Goal: Task Accomplishment & Management: Complete application form

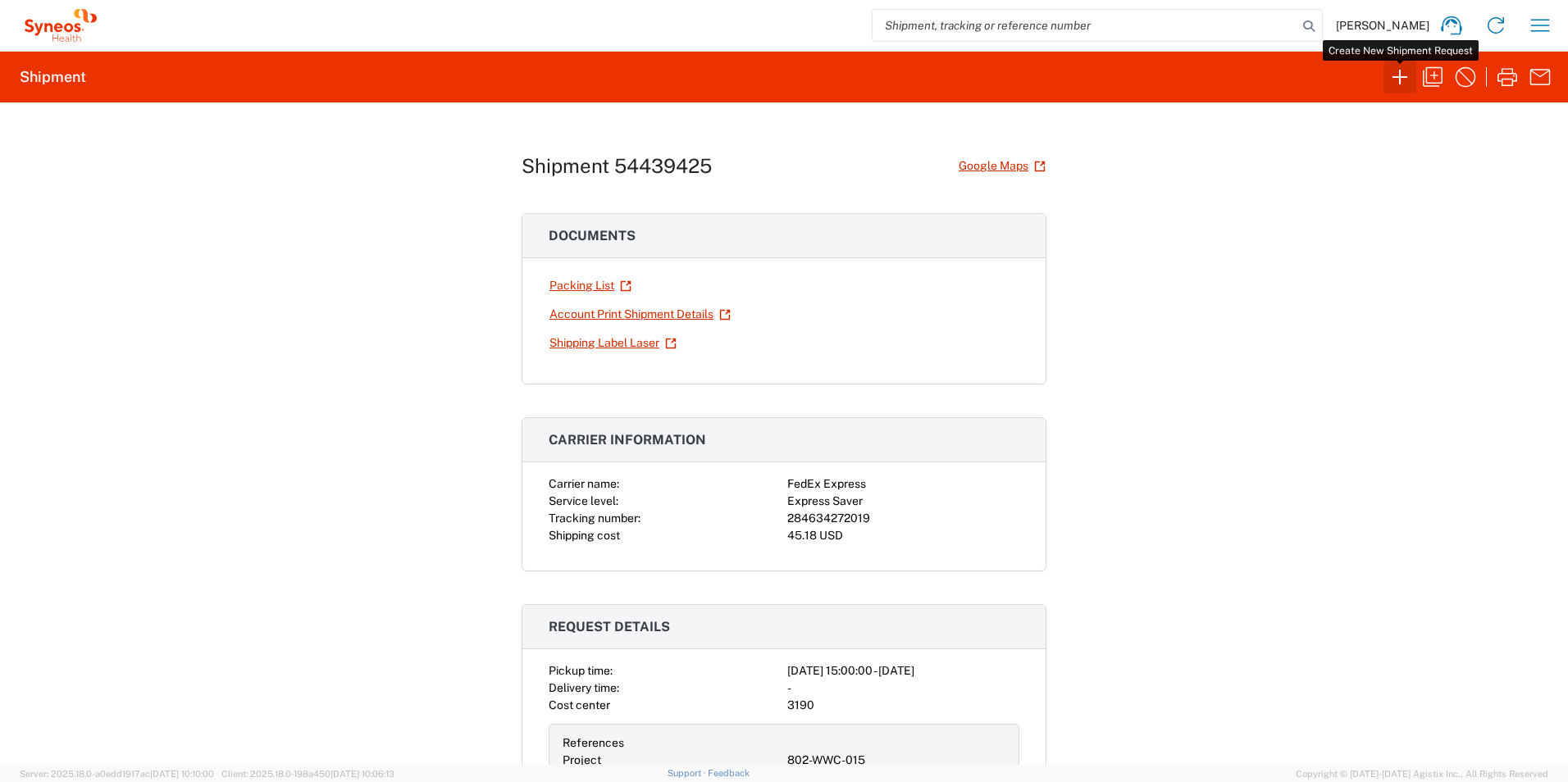
click at [1403, 80] on icon "button" at bounding box center [1399, 77] width 27 height 27
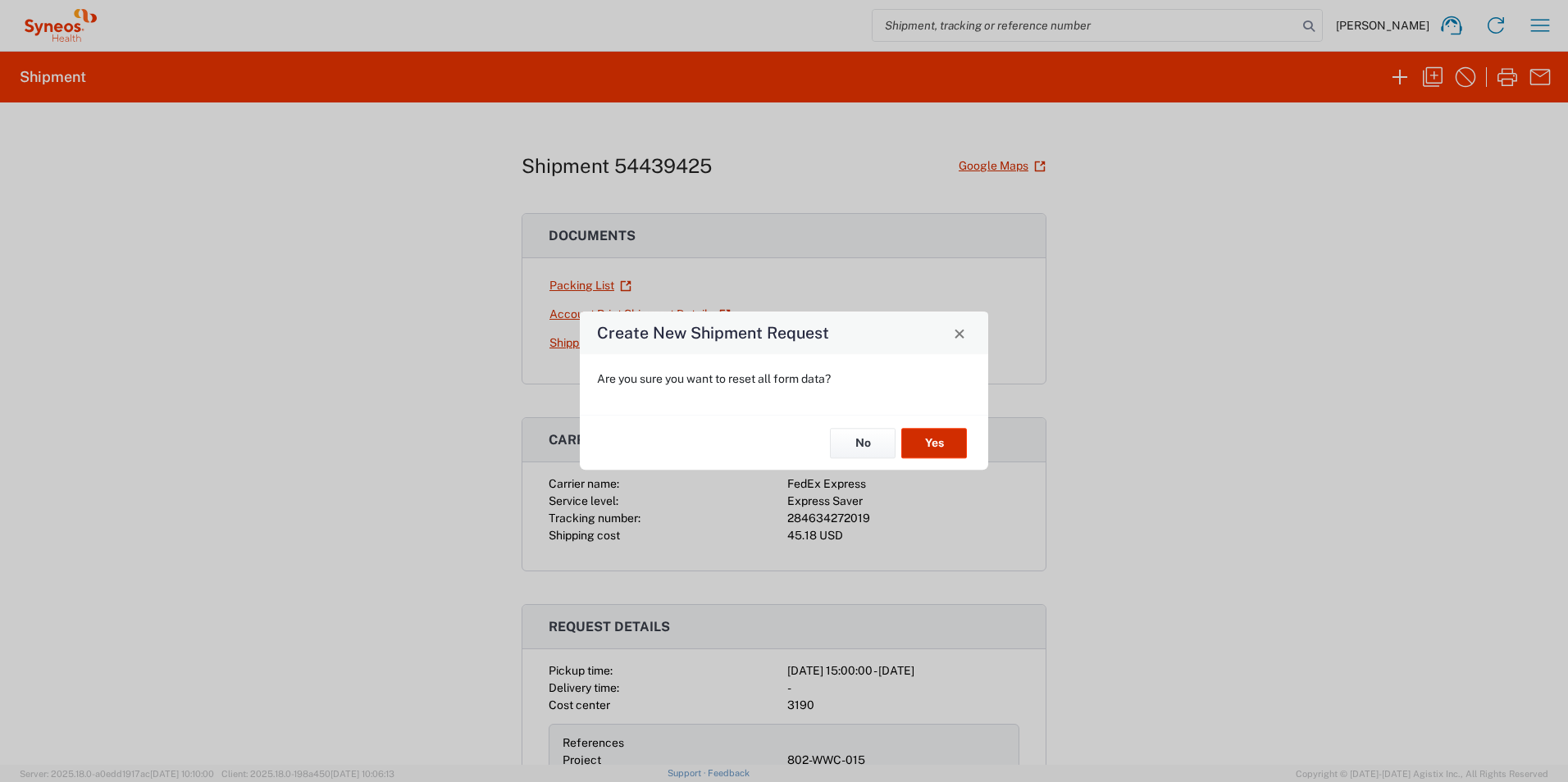
click at [936, 450] on button "Yes" at bounding box center [934, 442] width 66 height 30
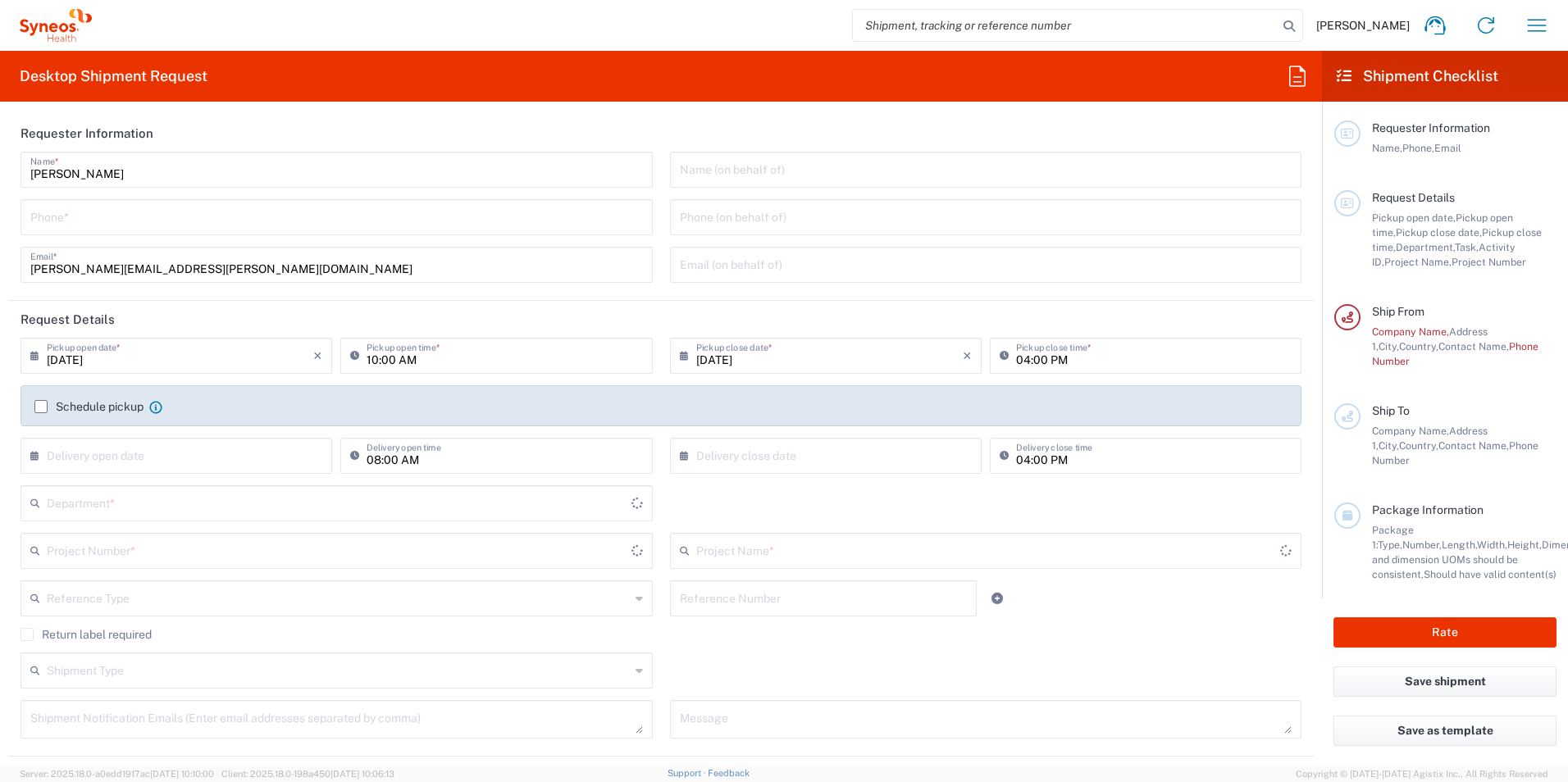
type input "[GEOGRAPHIC_DATA]"
click at [256, 224] on input "tel" at bounding box center [336, 215] width 613 height 28
type input "[PERSON_NAME] Research Group Ltd-Macclesfield [GEOGRAPHIC_DATA]"
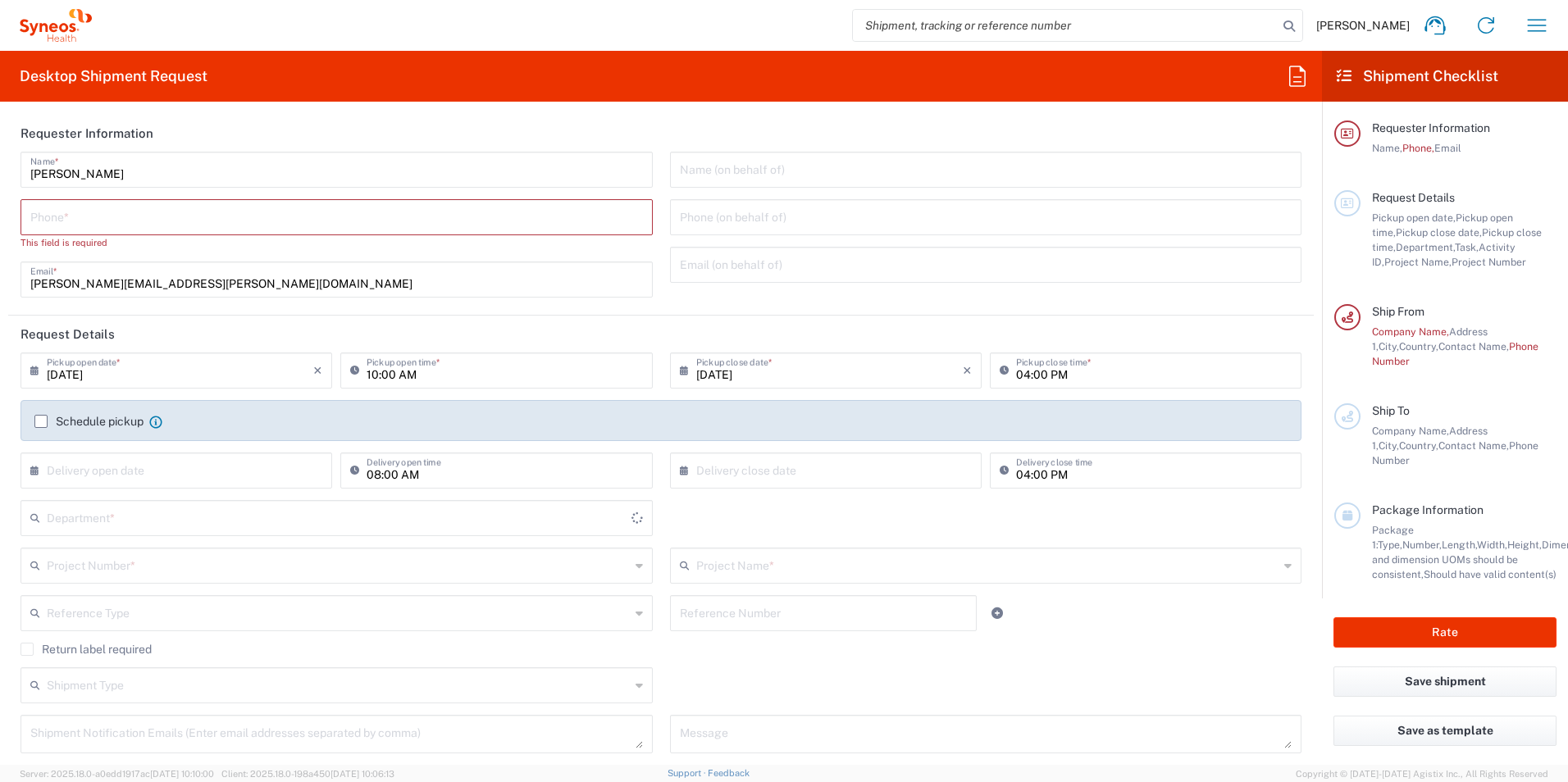
type input "3190"
click at [244, 223] on input "tel" at bounding box center [336, 215] width 613 height 28
paste input "[PHONE_NUMBER]"
click at [243, 215] on input "[PHONE_NUMBER]" at bounding box center [336, 215] width 613 height 28
paste input "[PHONE_NUMBER]"
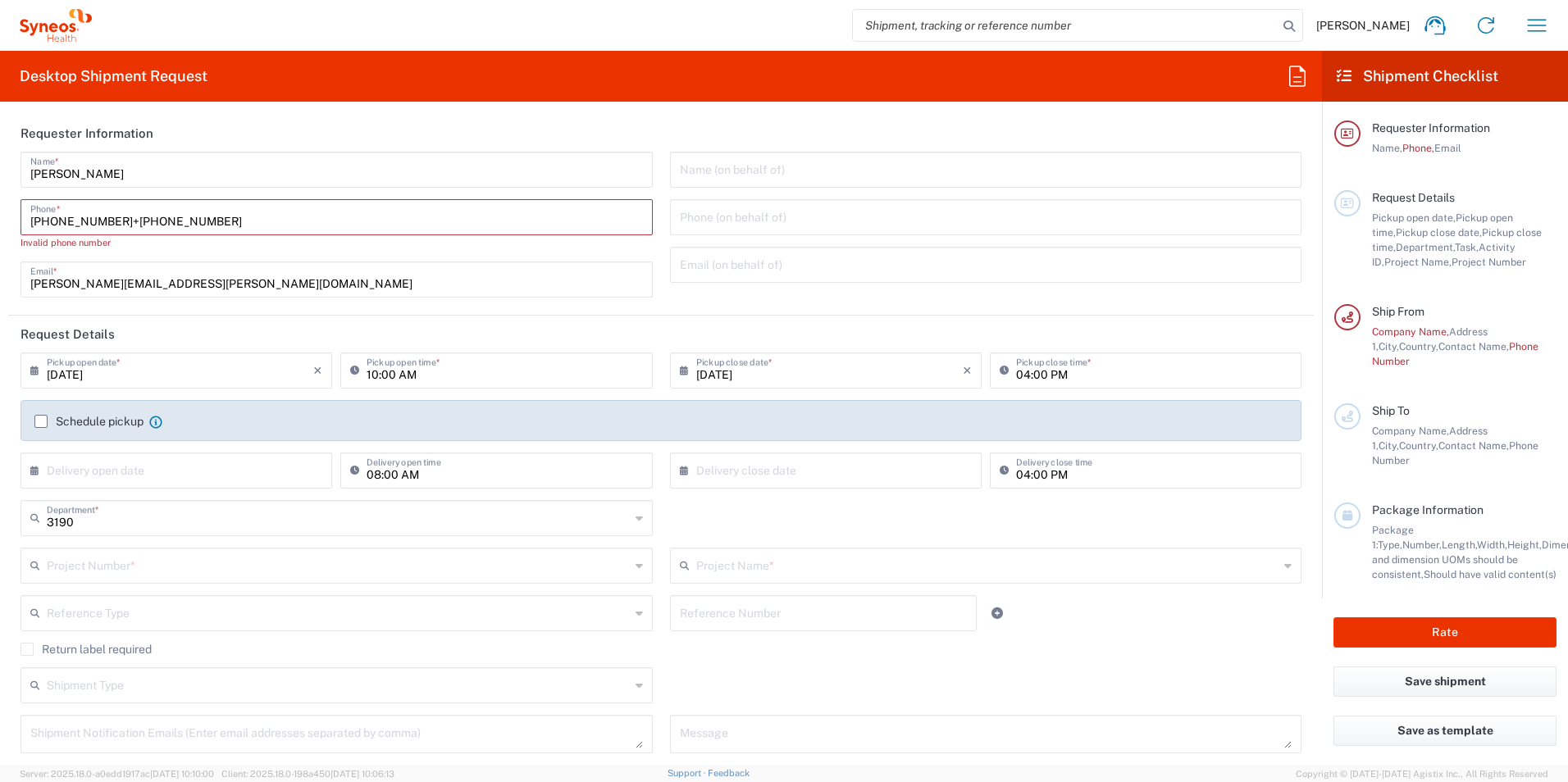
type input "[PHONE_NUMBER]+[PHONE_NUMBER]"
click at [772, 179] on input "text" at bounding box center [985, 168] width 613 height 28
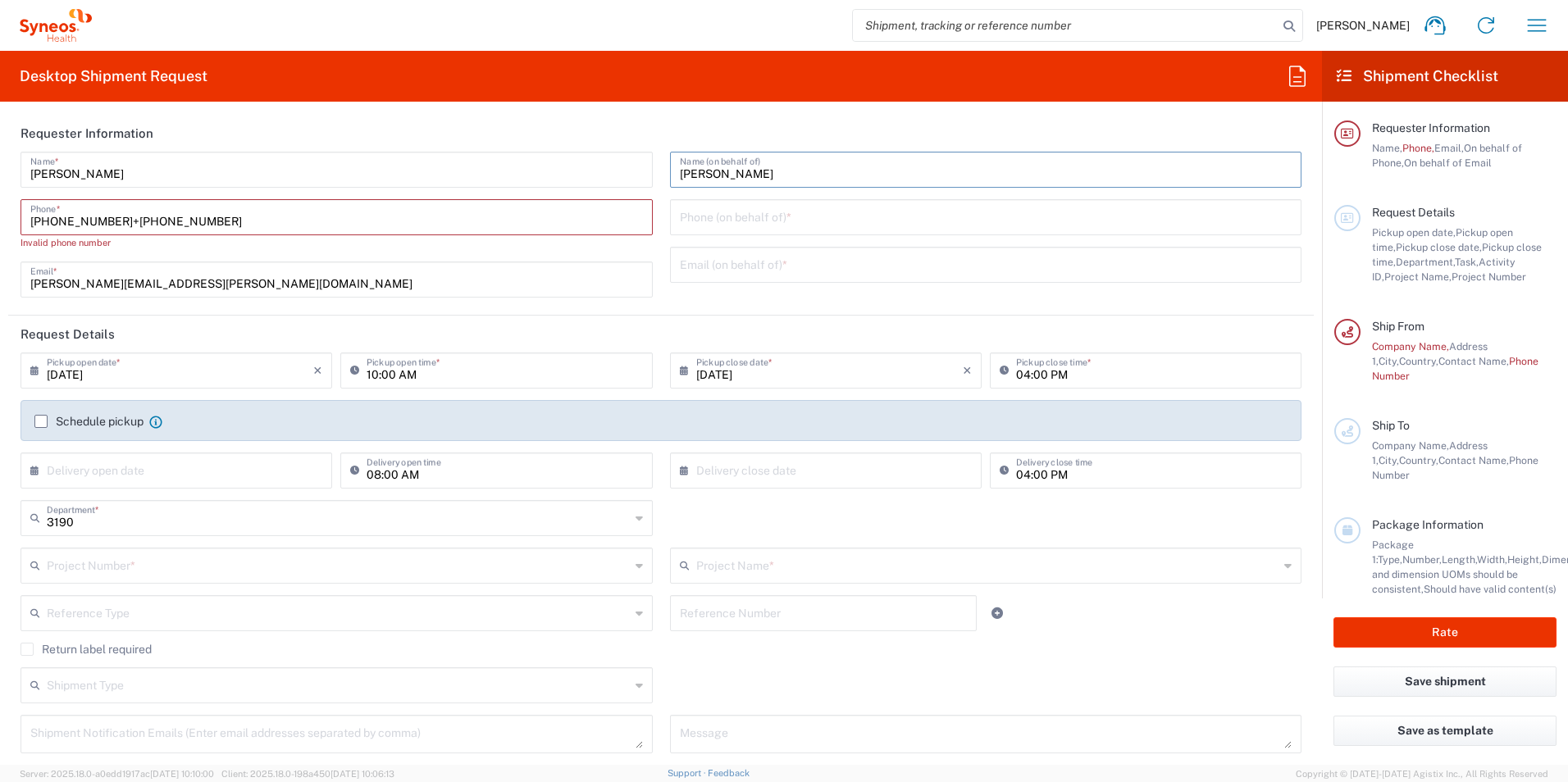
type input "[PERSON_NAME]"
click at [1294, 78] on icon at bounding box center [1297, 76] width 27 height 27
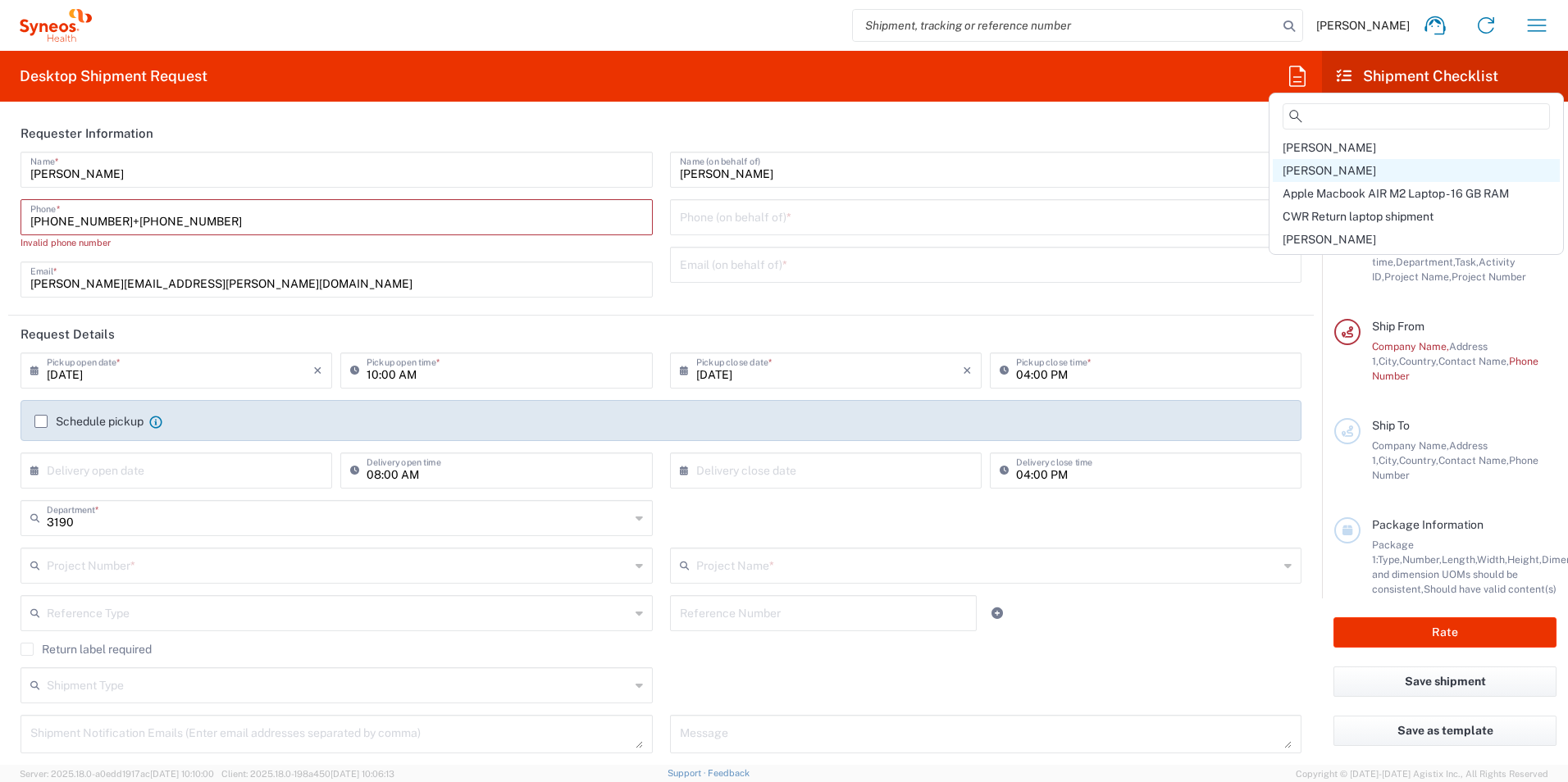
click at [1347, 172] on span "[PERSON_NAME]" at bounding box center [1330, 170] width 93 height 13
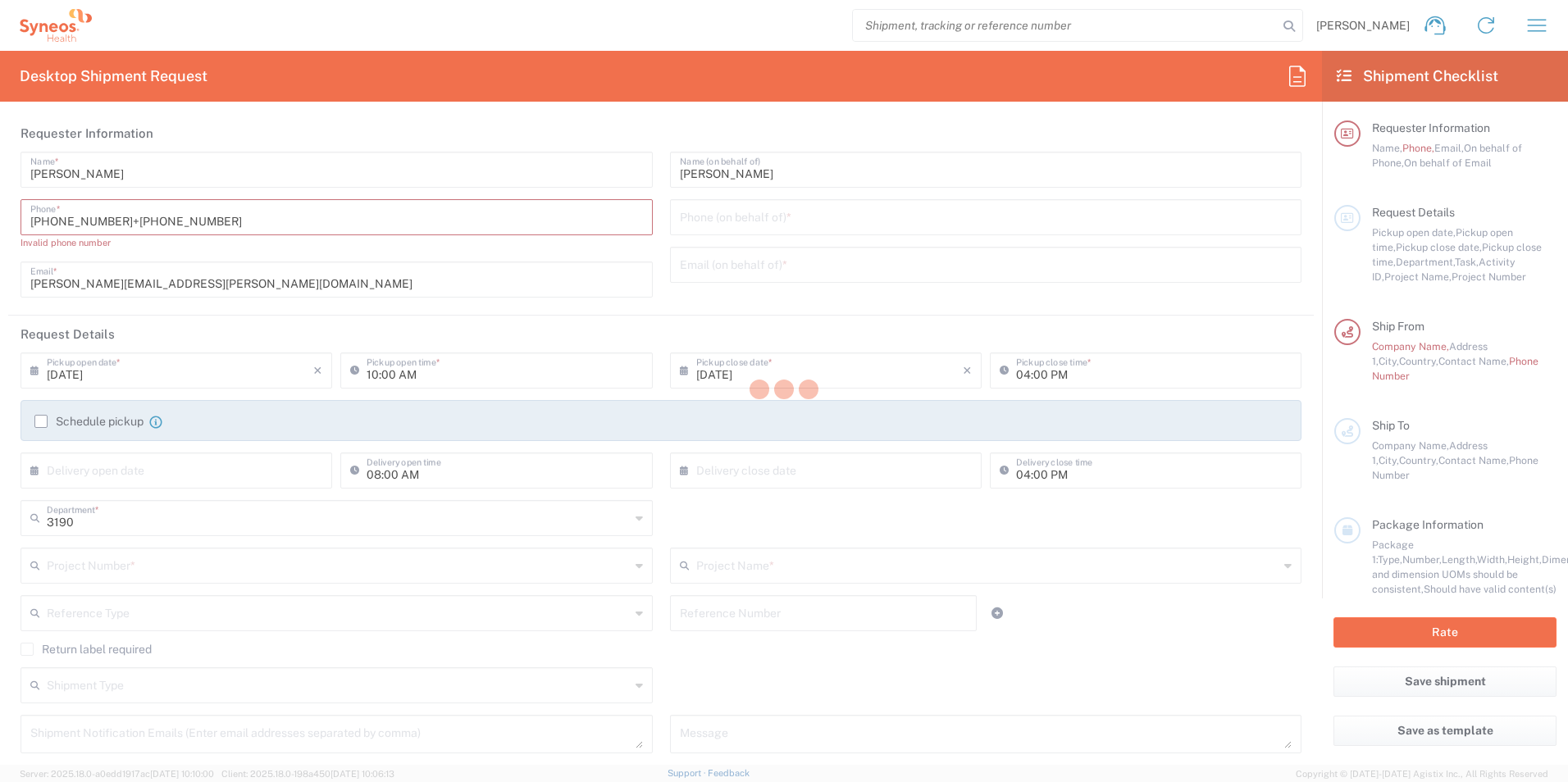
type input "[PHONE_NUMBER]"
type input "[PERSON_NAME][EMAIL_ADDRESS][PERSON_NAME][DOMAIN_NAME]"
type input "Project"
type input "802-PRA-007"
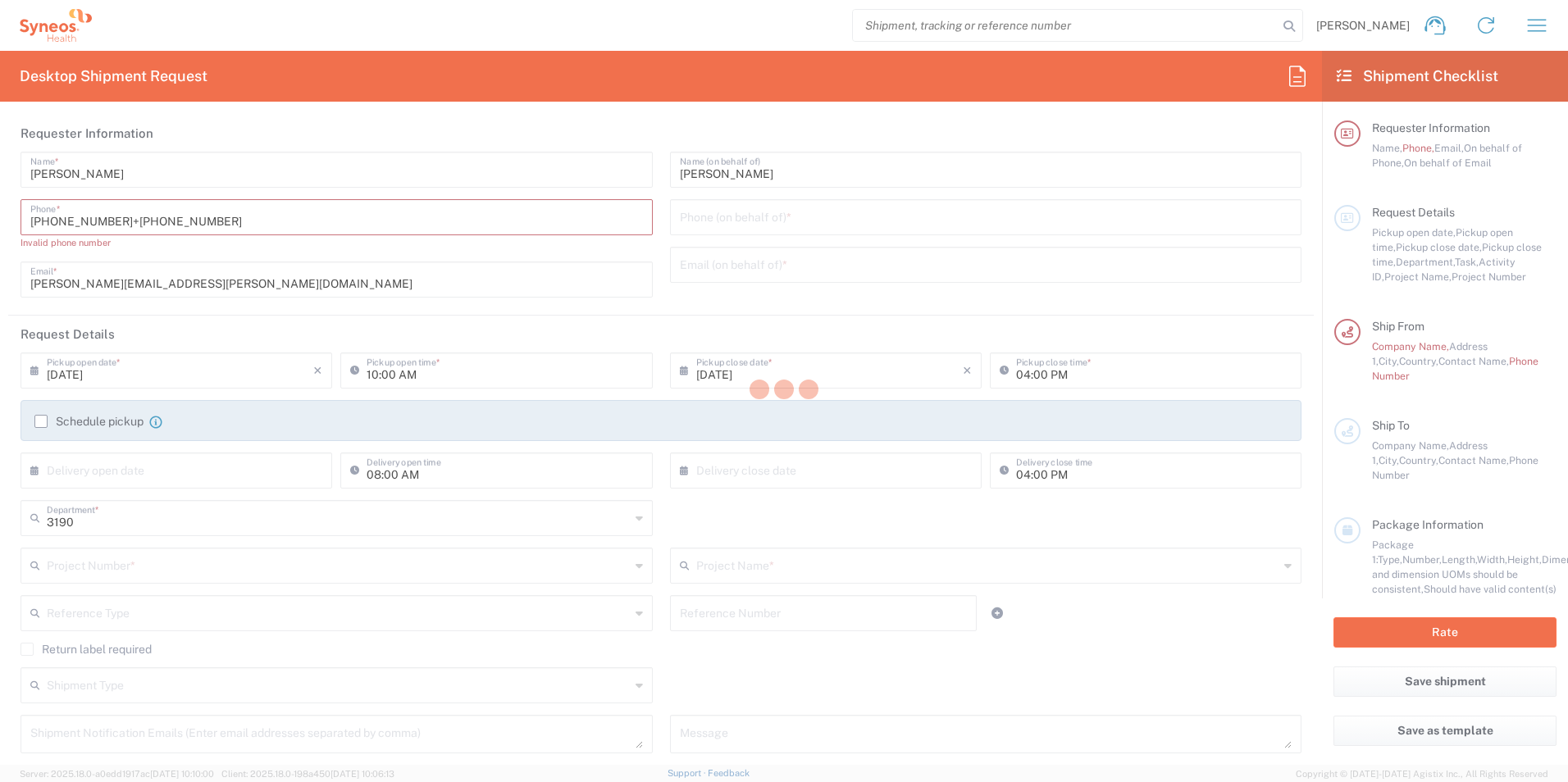
type textarea "[PERSON_NAME][EMAIL_ADDRESS][PERSON_NAME][DOMAIN_NAME]"
type input "[PERSON_NAME] Rsrch Grp ([GEOGRAPHIC_DATA]) In"
type input "1030 Sync St"
type input "Morrisville"
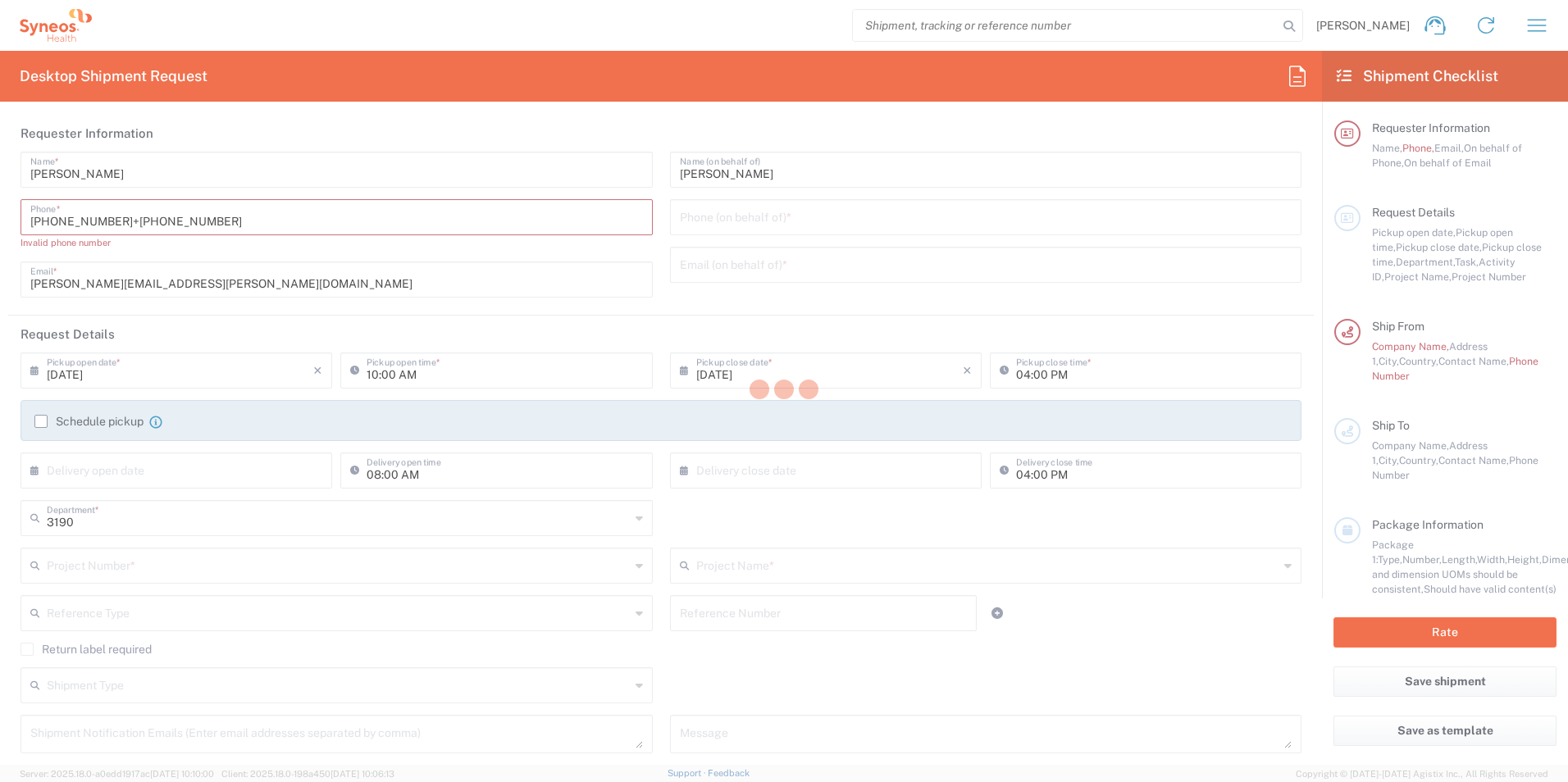
type input "[GEOGRAPHIC_DATA]"
type input "27560"
type input "[PERSON_NAME]"
type input "[PHONE_NUMBER]"
type input "[PERSON_NAME][EMAIL_ADDRESS][PERSON_NAME][DOMAIN_NAME]"
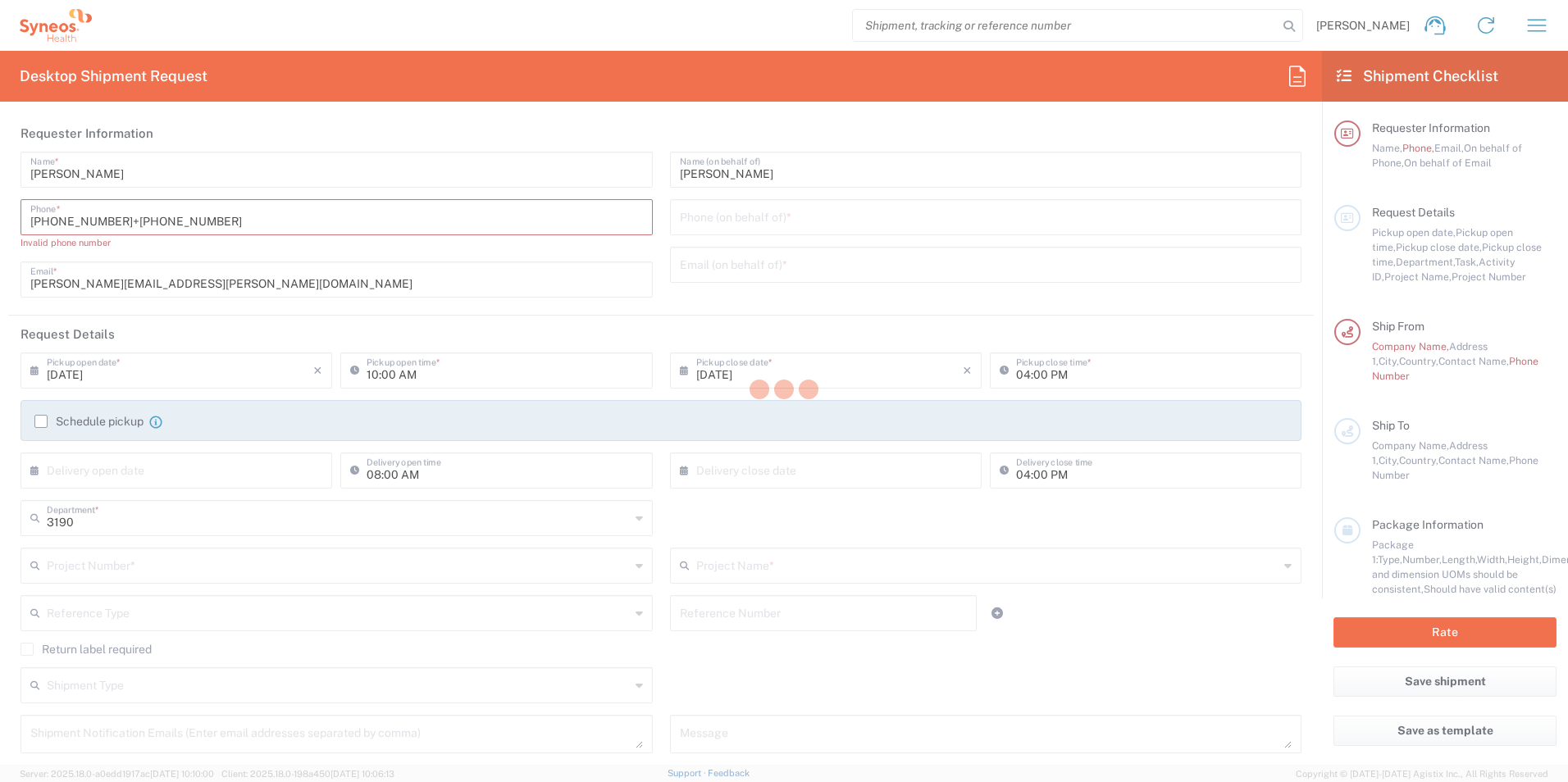
type input "[GEOGRAPHIC_DATA]"
type input "[STREET_ADDRESS][PERSON_NAME]"
type input "PACT SUITE 700"
type input "[GEOGRAPHIC_DATA]"
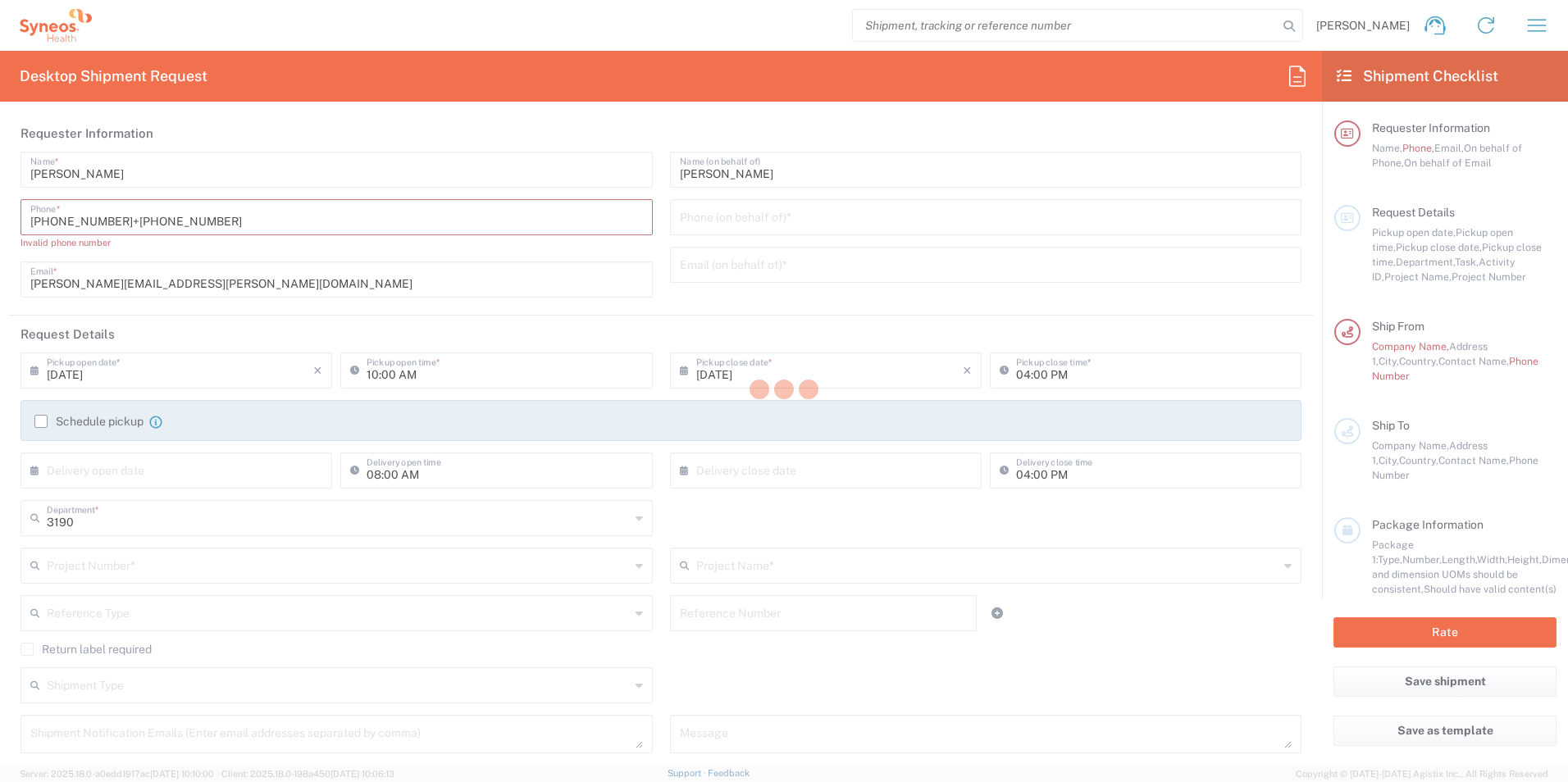
type input "90048"
type input "[PERSON_NAME]"
type input "[PHONE_NUMBER]"
type input "Business (General)"
type input "Adult Signature Required"
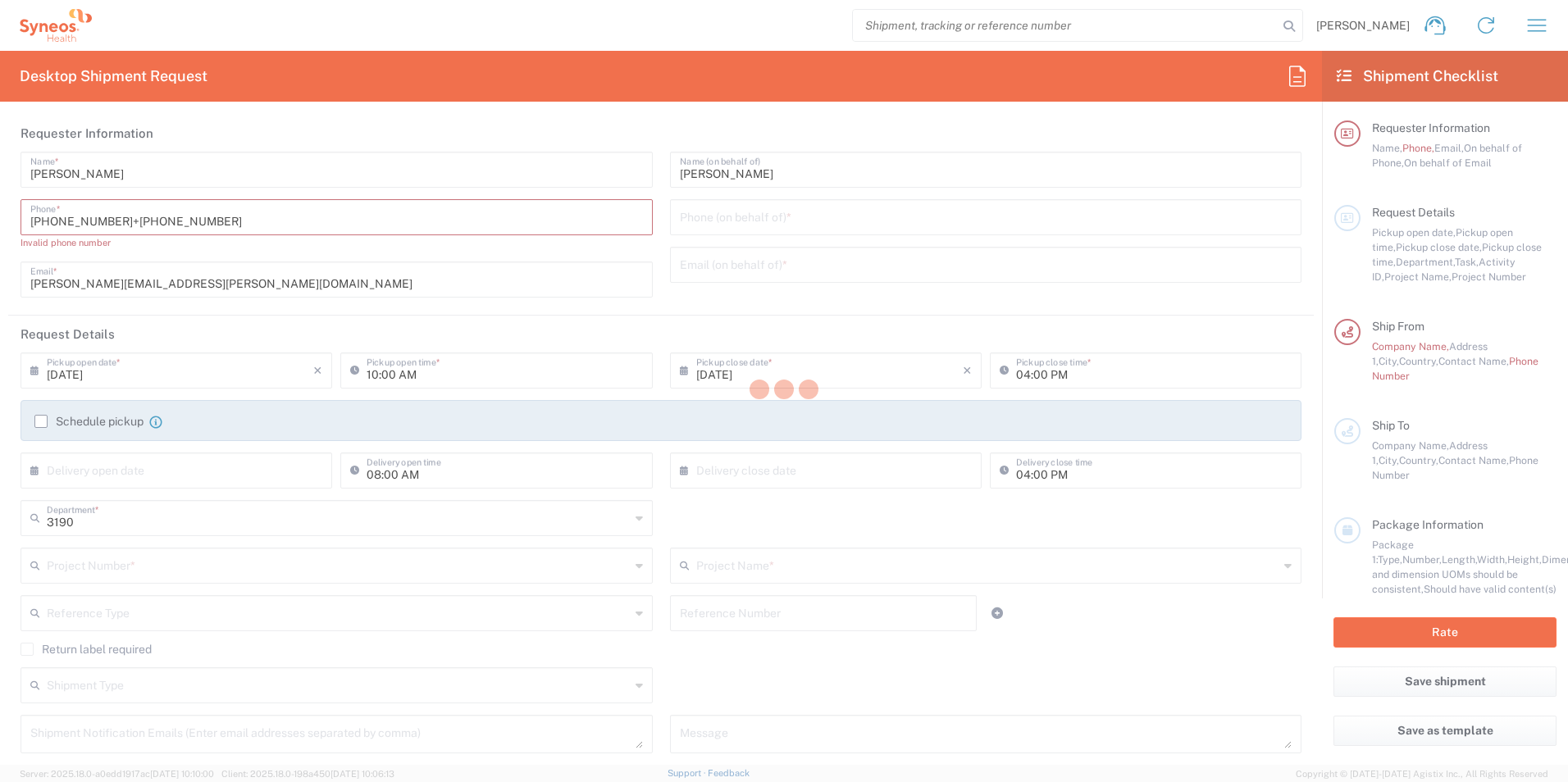
type input "Sender/Shipper"
type input "11:00 AM"
type input "03:00 PM"
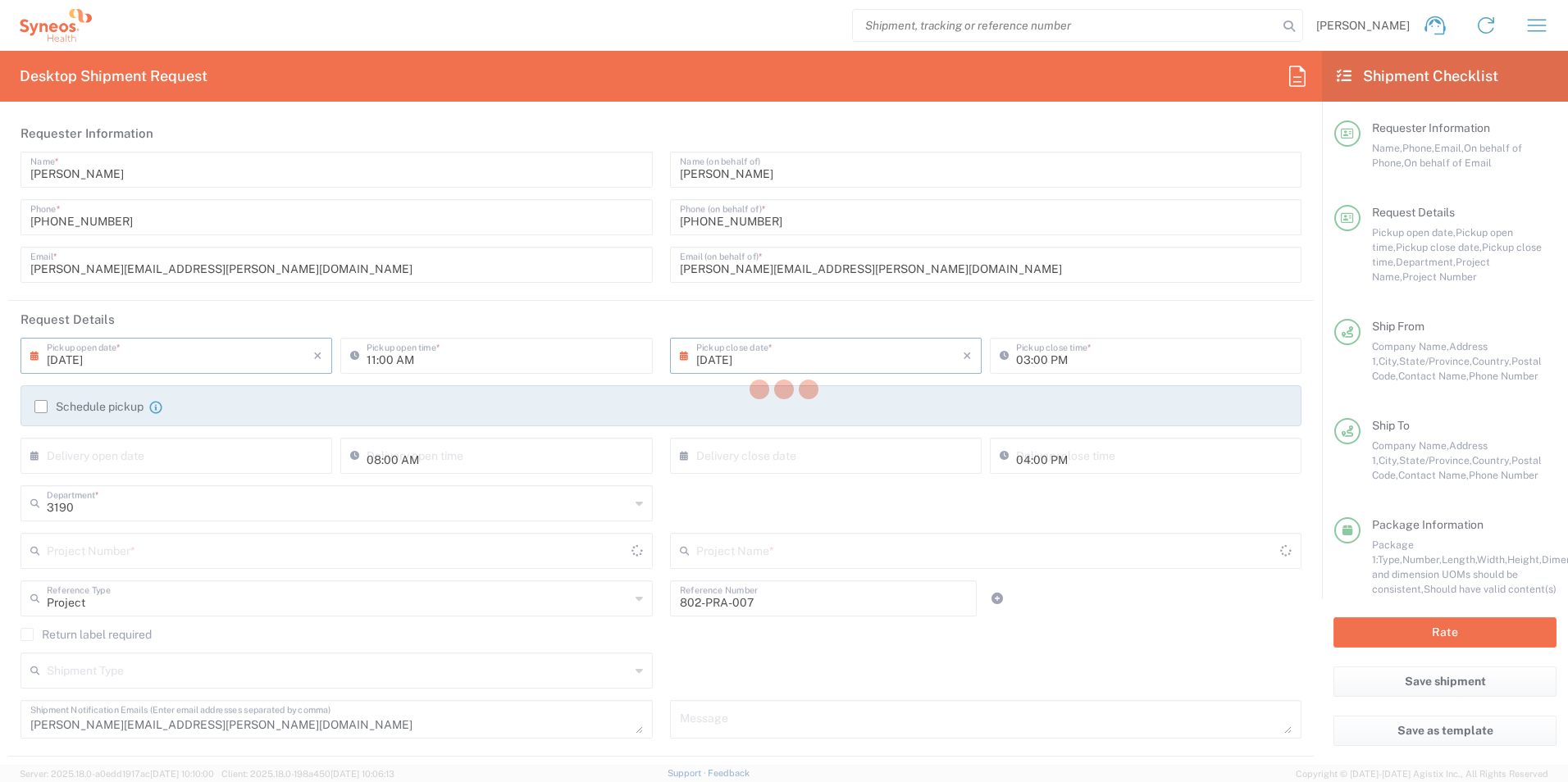
type input "[US_STATE]"
type input "Envelope"
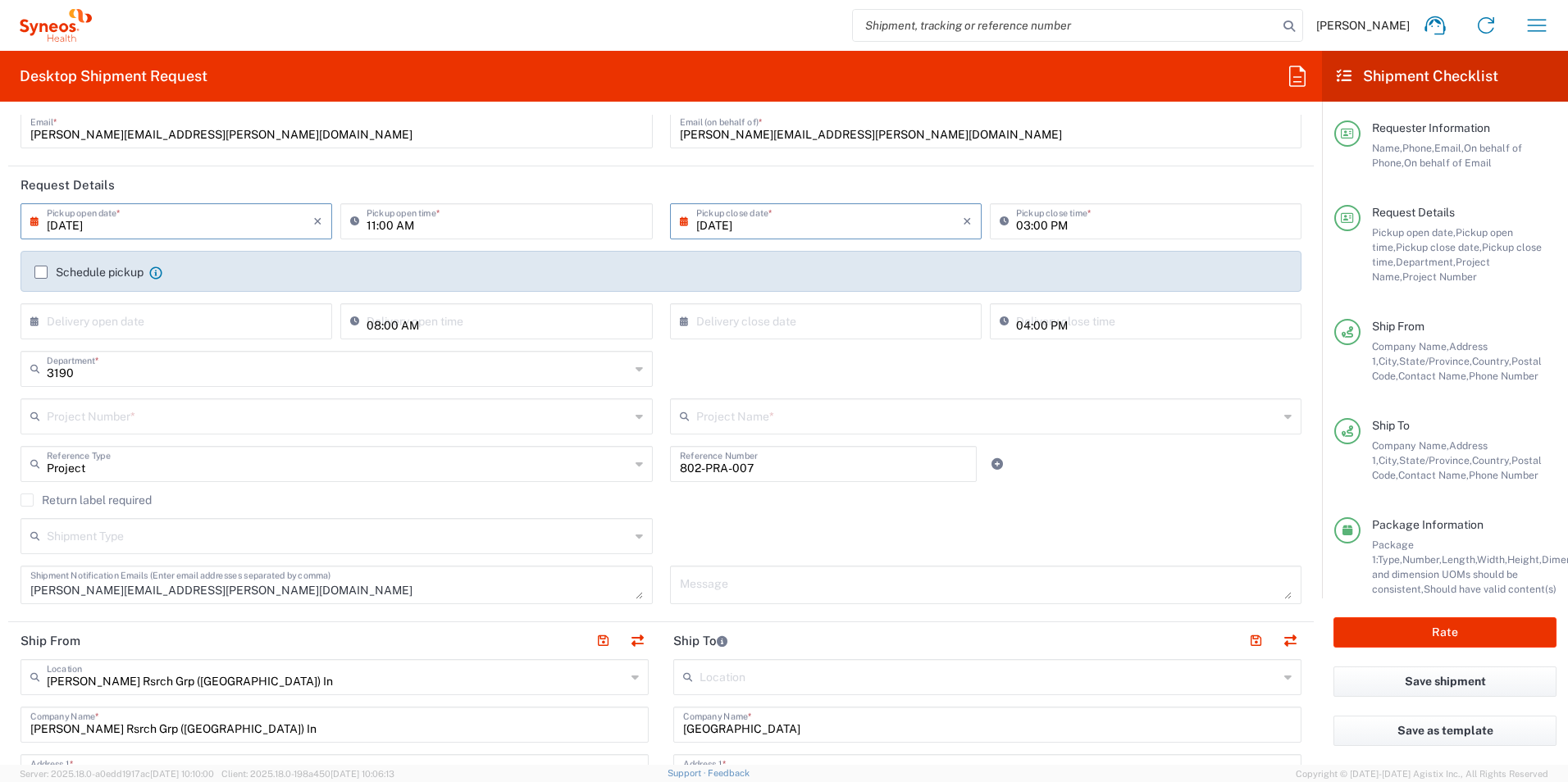
scroll to position [246, 0]
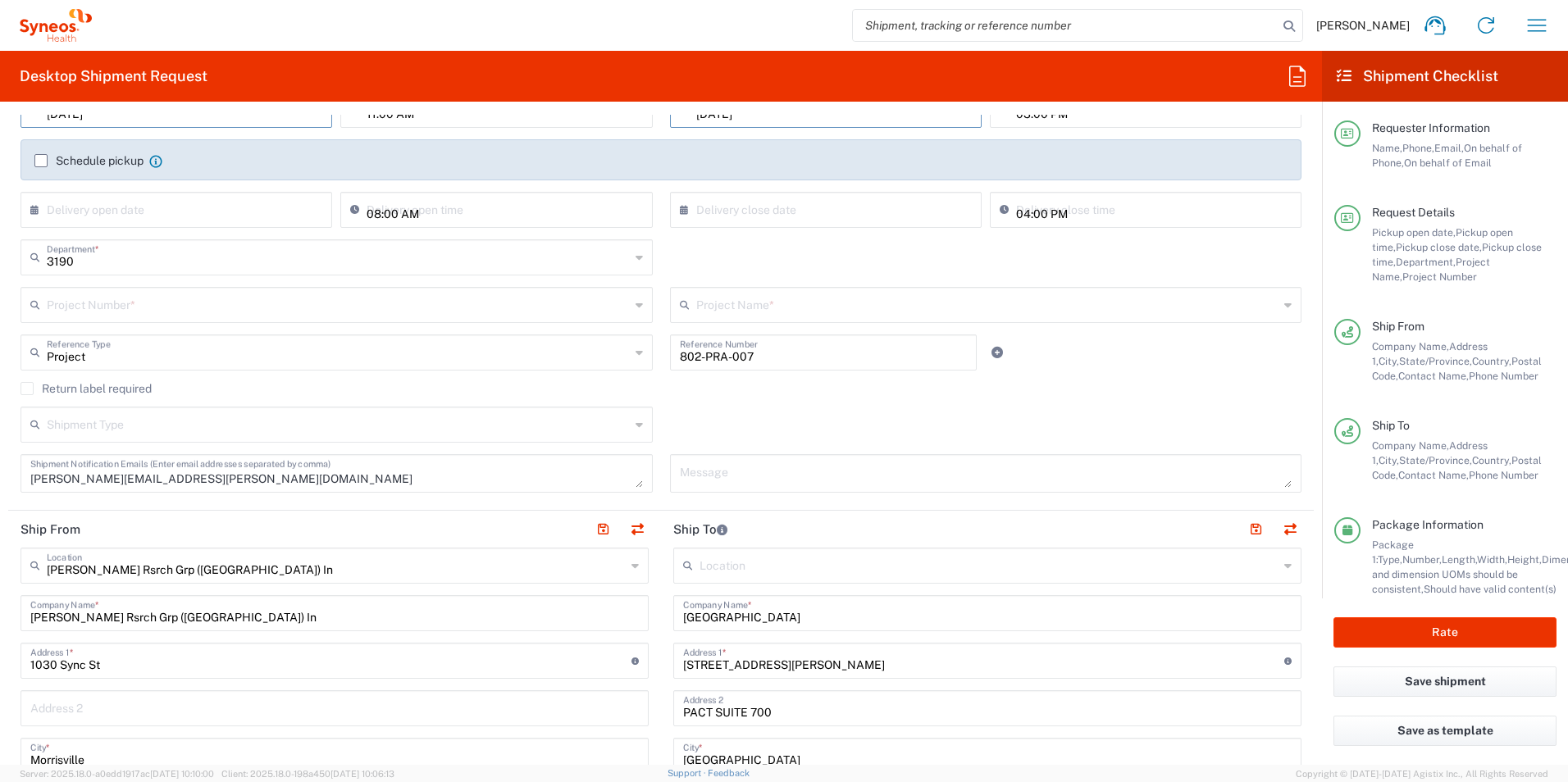
click at [1295, 80] on icon at bounding box center [1297, 76] width 27 height 27
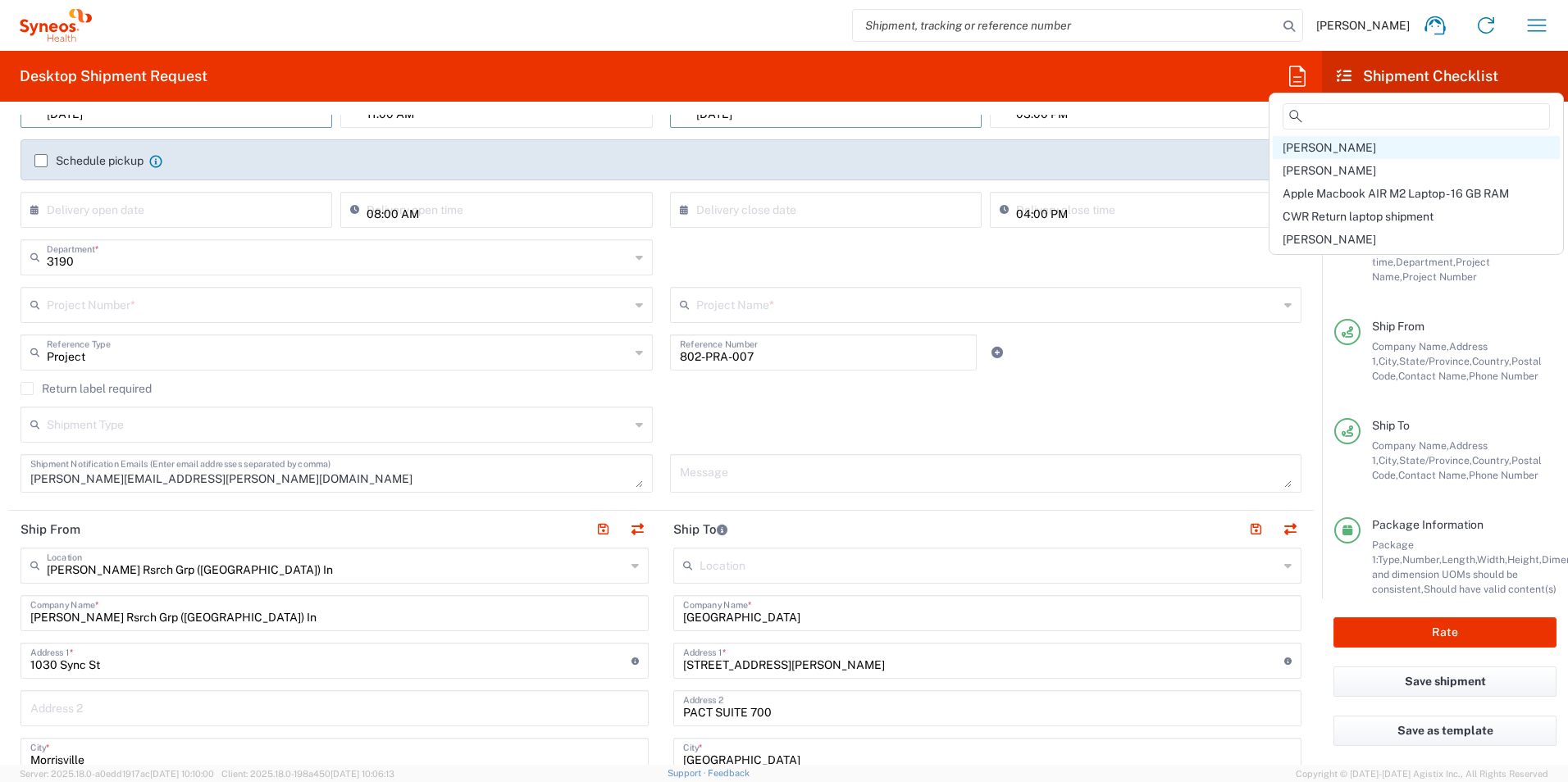
click at [1331, 153] on span "[PERSON_NAME]" at bounding box center [1330, 147] width 93 height 13
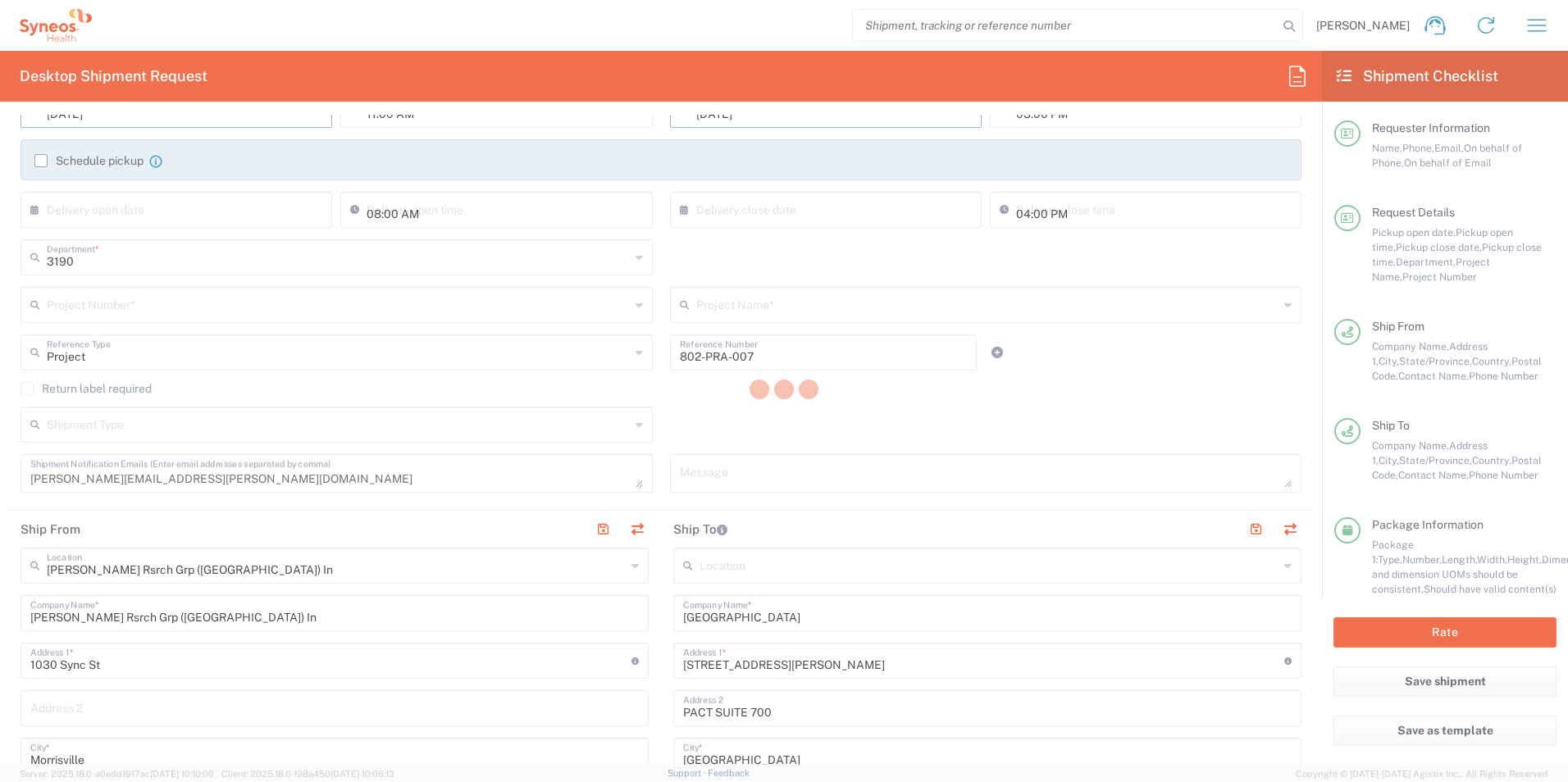
type input "7609949632"
type input "[STREET_ADDRESS]"
type input "[GEOGRAPHIC_DATA][PERSON_NAME]"
type input "[US_STATE]"
type input "90401"
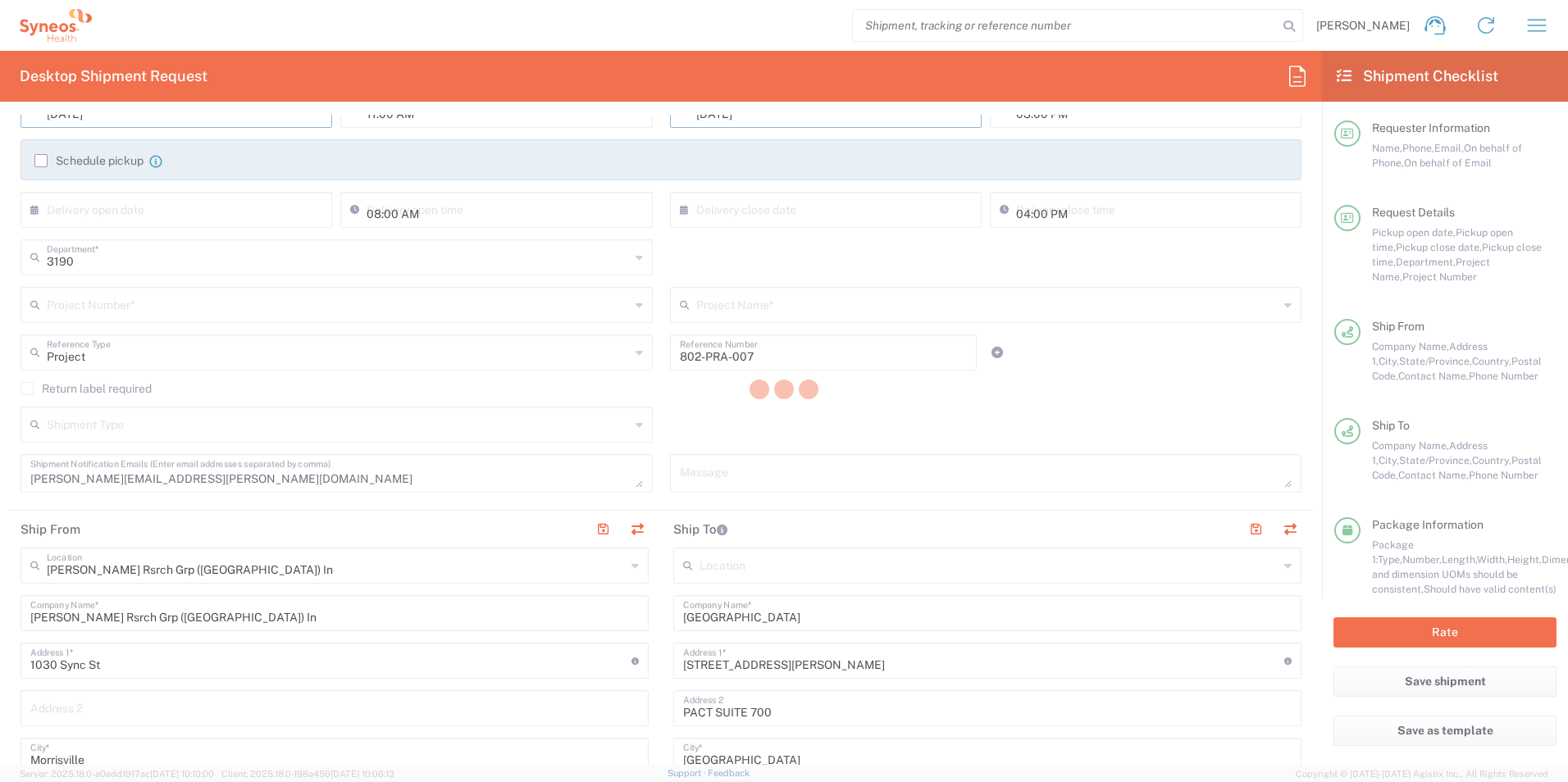
type input "[PHONE_NUMBER]"
type input "[GEOGRAPHIC_DATA][US_STATE]"
type input "[STREET_ADDRESS], DEPARTMENT OF PEDIATRICS"
type input "[GEOGRAPHIC_DATA],"
type input "[US_STATE]"
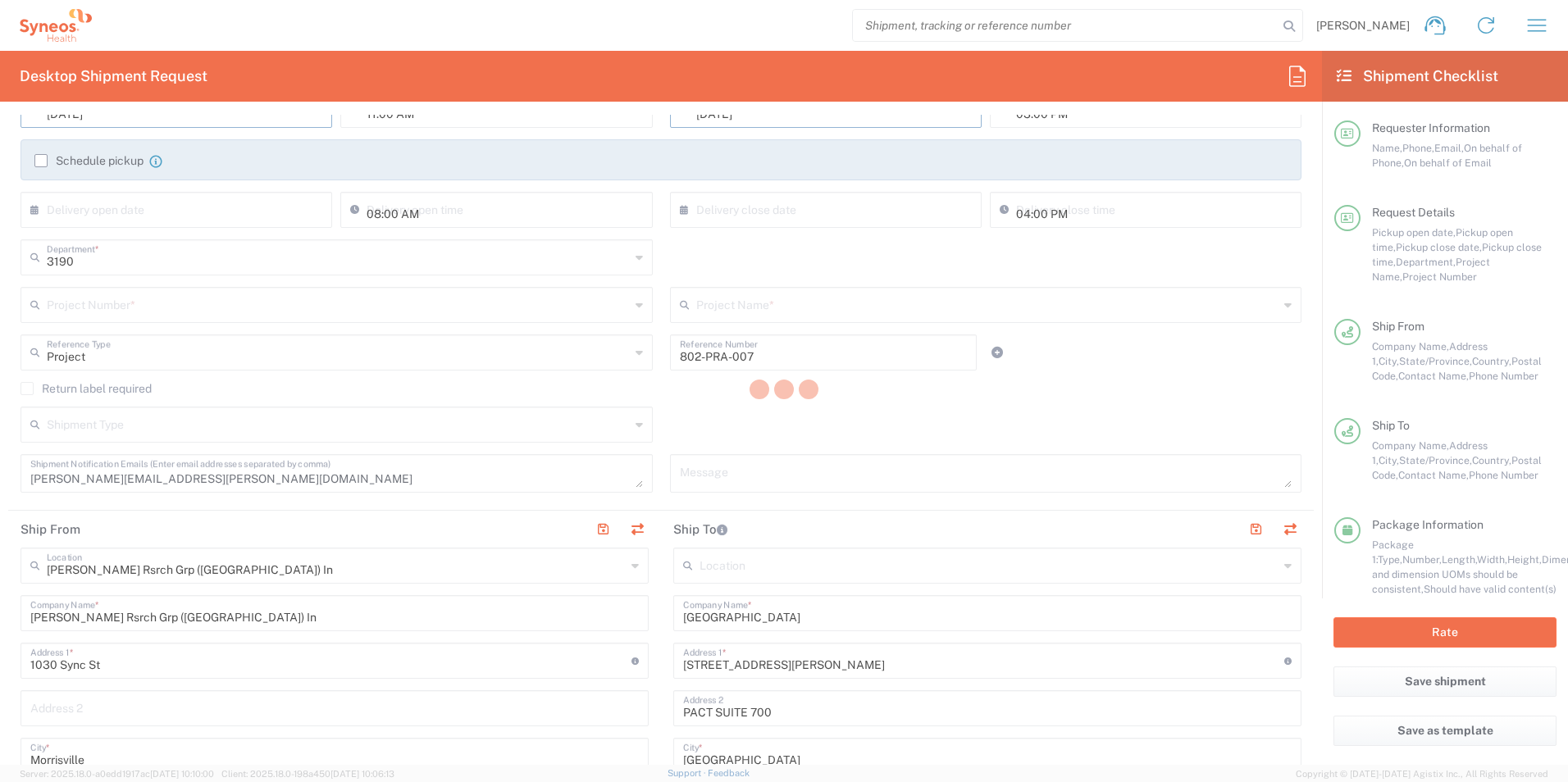
type input "55454"
type input "[PERSON_NAME], CRC"
type input "[PHONE_NUMBER]"
type input "[EMAIL_ADDRESS][DOMAIN_NAME]"
type input "06:00 PM"
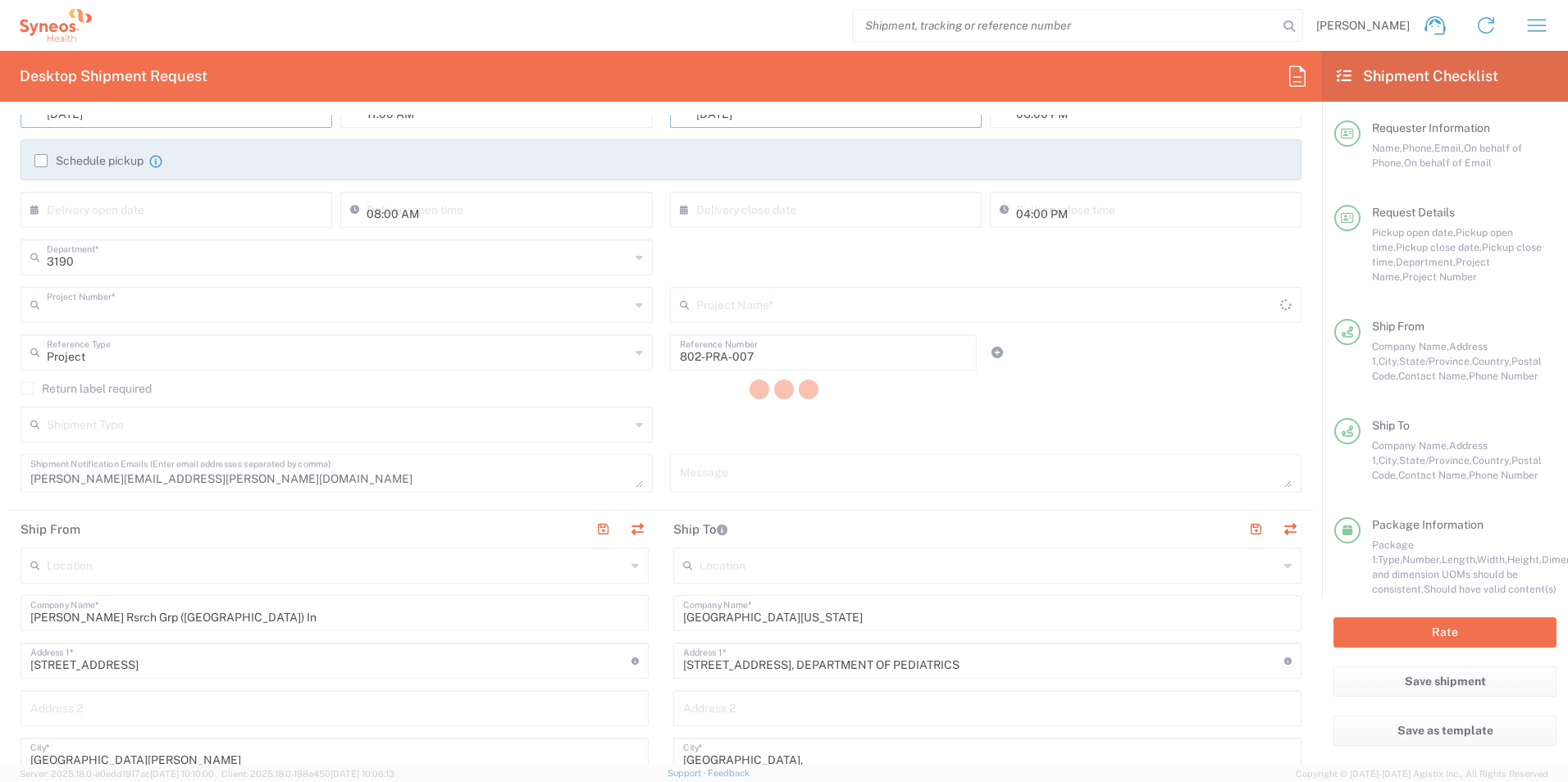
type input "OPP 01614"
type input "802-PRA-007"
type input "Envelope"
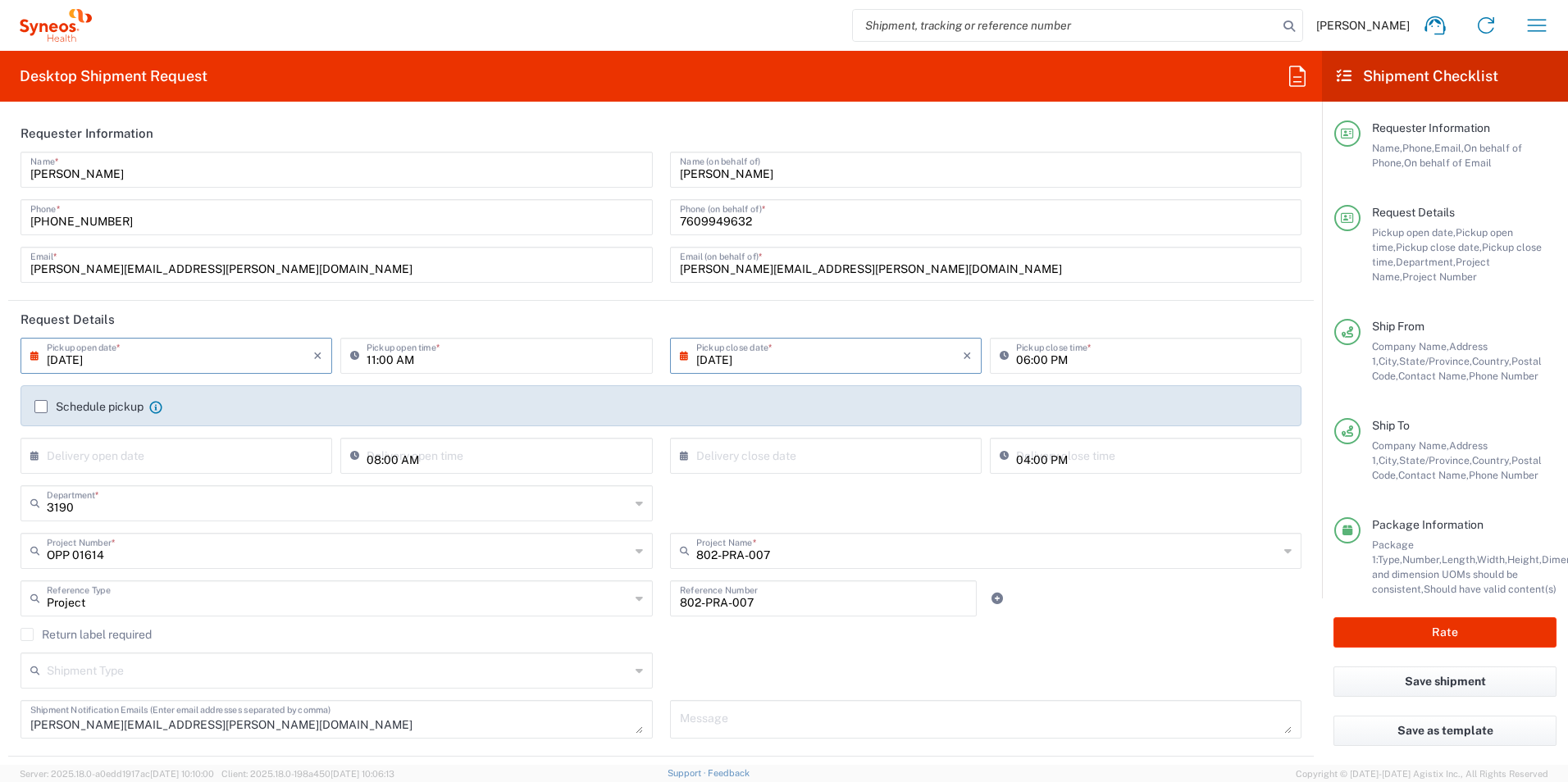
click at [383, 356] on input "11:00 AM" at bounding box center [504, 354] width 276 height 28
click at [373, 361] on input "11:00 AM" at bounding box center [504, 354] width 276 height 28
type input "09:00 AM"
click at [742, 362] on input "[DATE]" at bounding box center [829, 354] width 267 height 28
click at [764, 459] on span "8" at bounding box center [774, 457] width 25 height 23
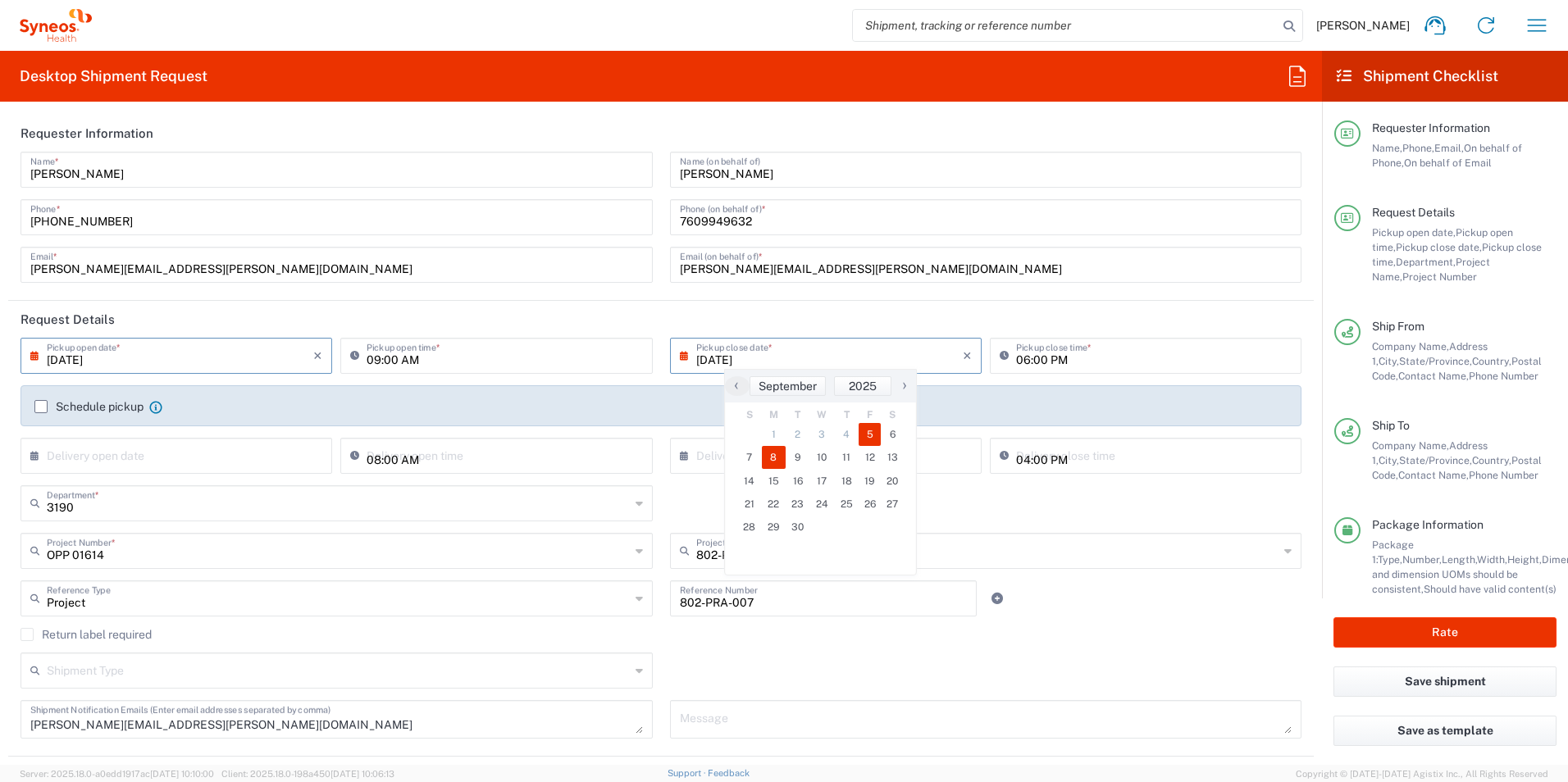
type input "[DATE]"
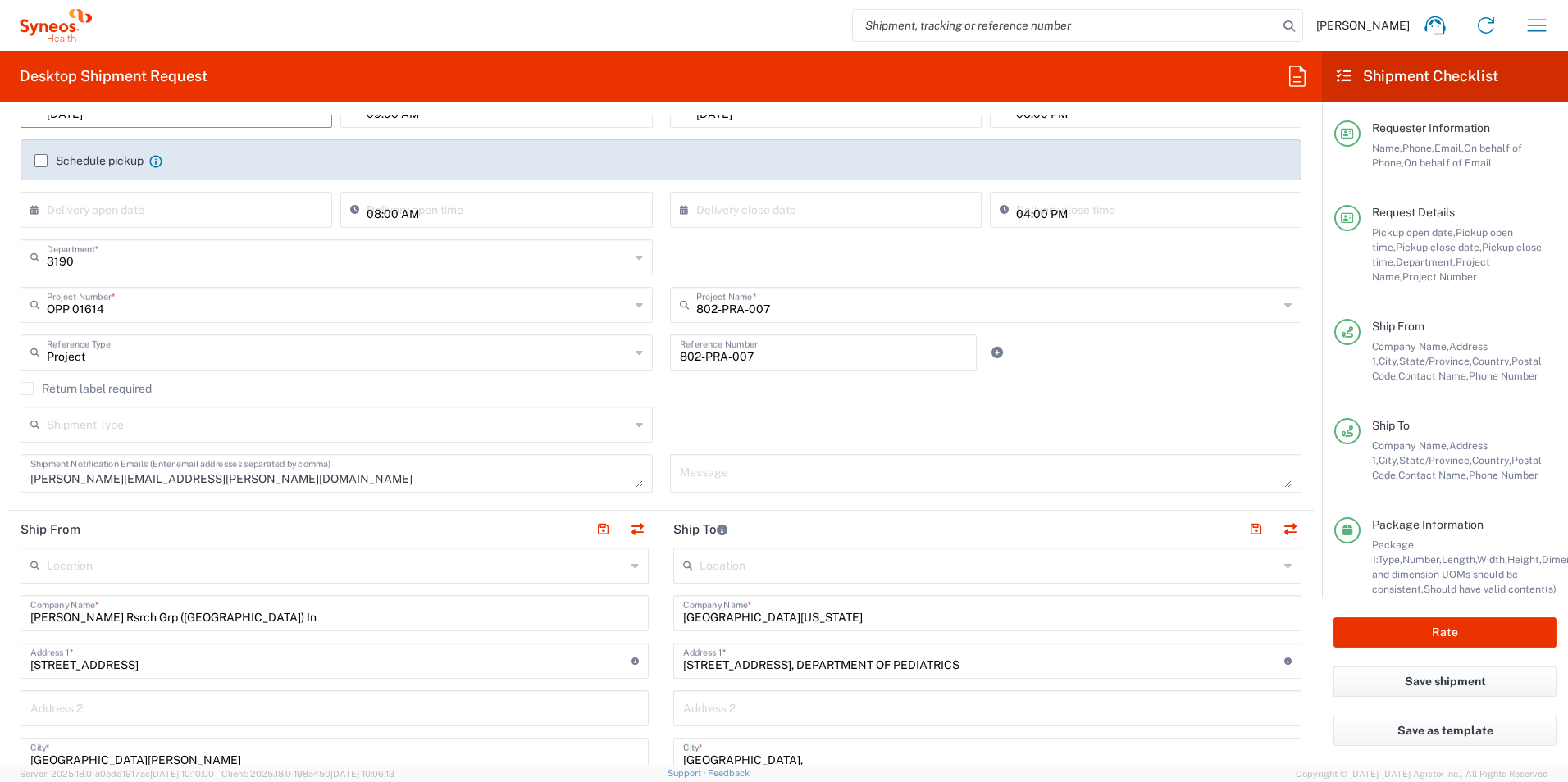
click at [471, 428] on input "text" at bounding box center [338, 423] width 583 height 28
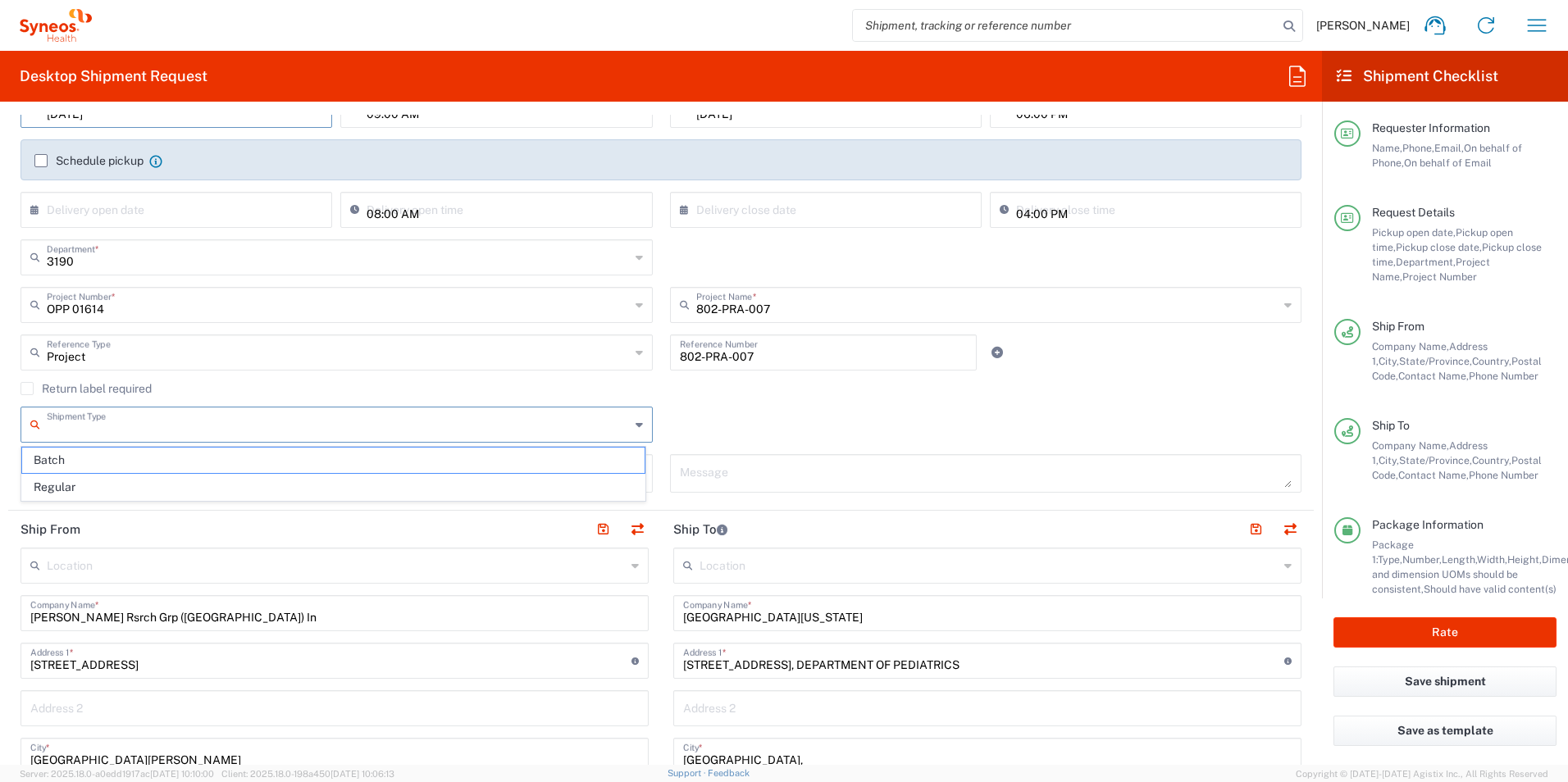
click at [884, 412] on div "Shipment Type Batch Regular" at bounding box center [661, 430] width 1299 height 48
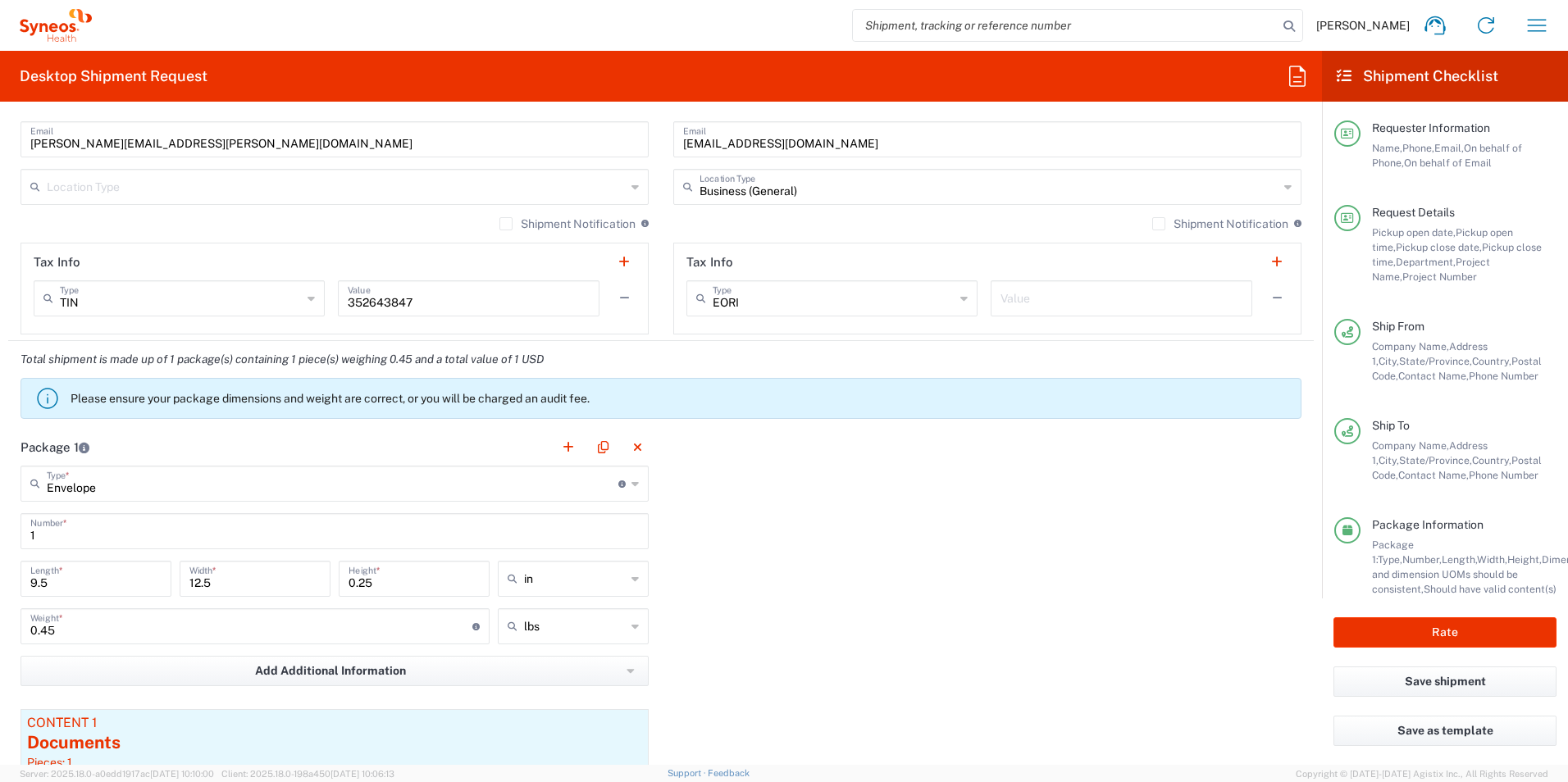
scroll to position [1394, 0]
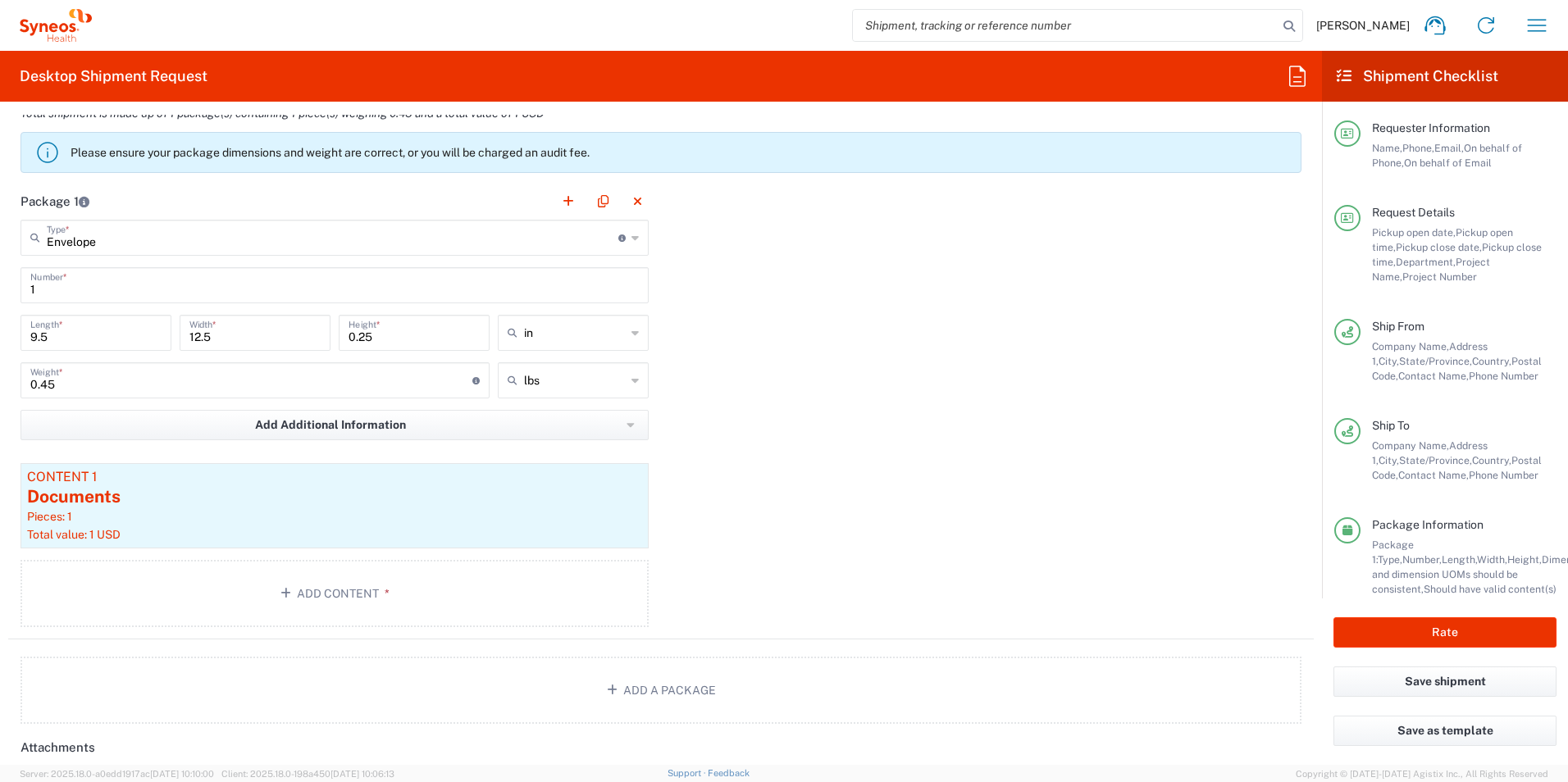
click at [476, 235] on input "Envelope" at bounding box center [332, 236] width 572 height 28
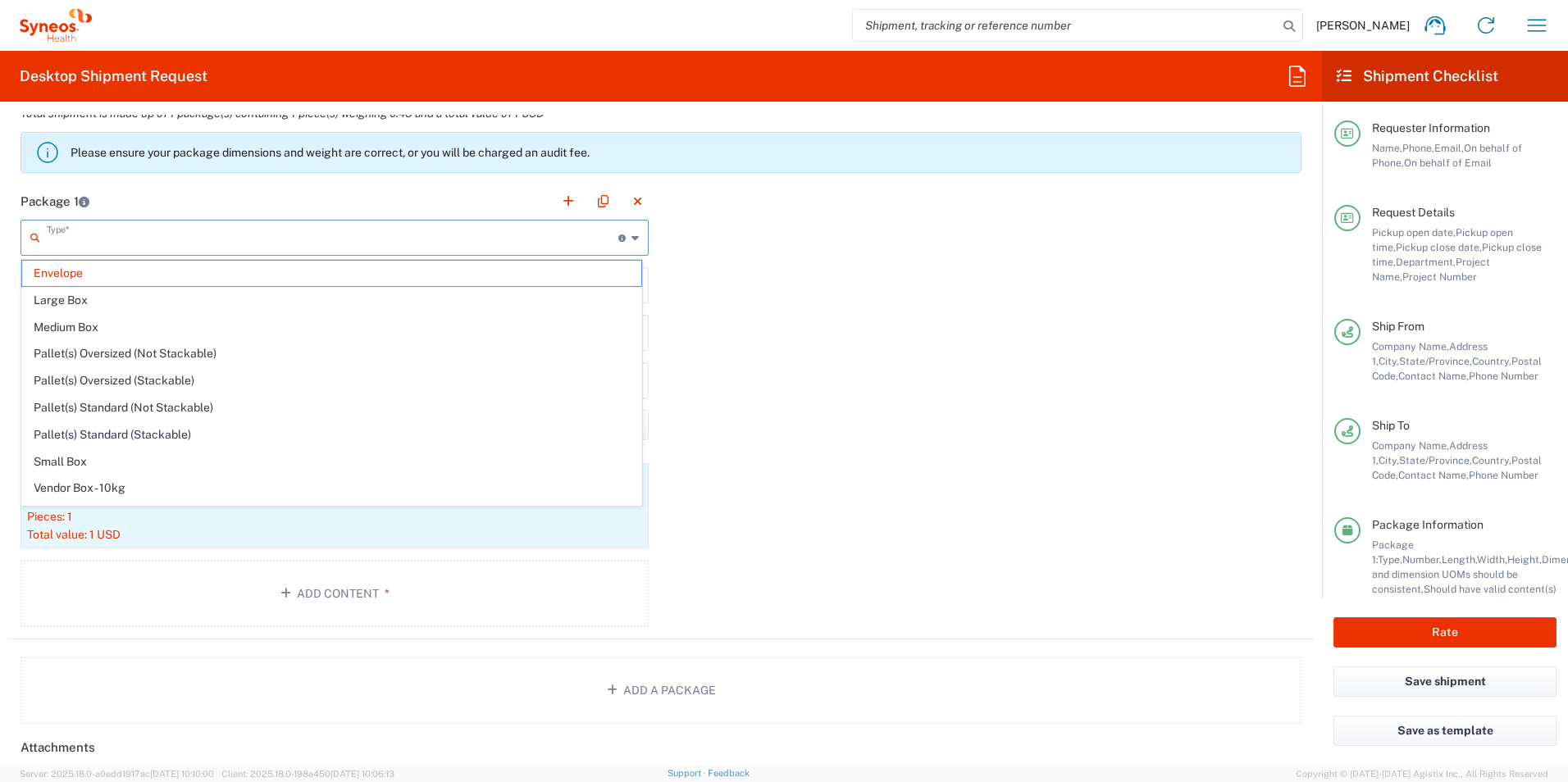
click at [476, 235] on input "text" at bounding box center [332, 236] width 572 height 28
click at [754, 339] on div "Package 1 Type * Material used to package goods Envelope Large Box Medium Box P…" at bounding box center [661, 411] width 1306 height 457
type input "Envelope"
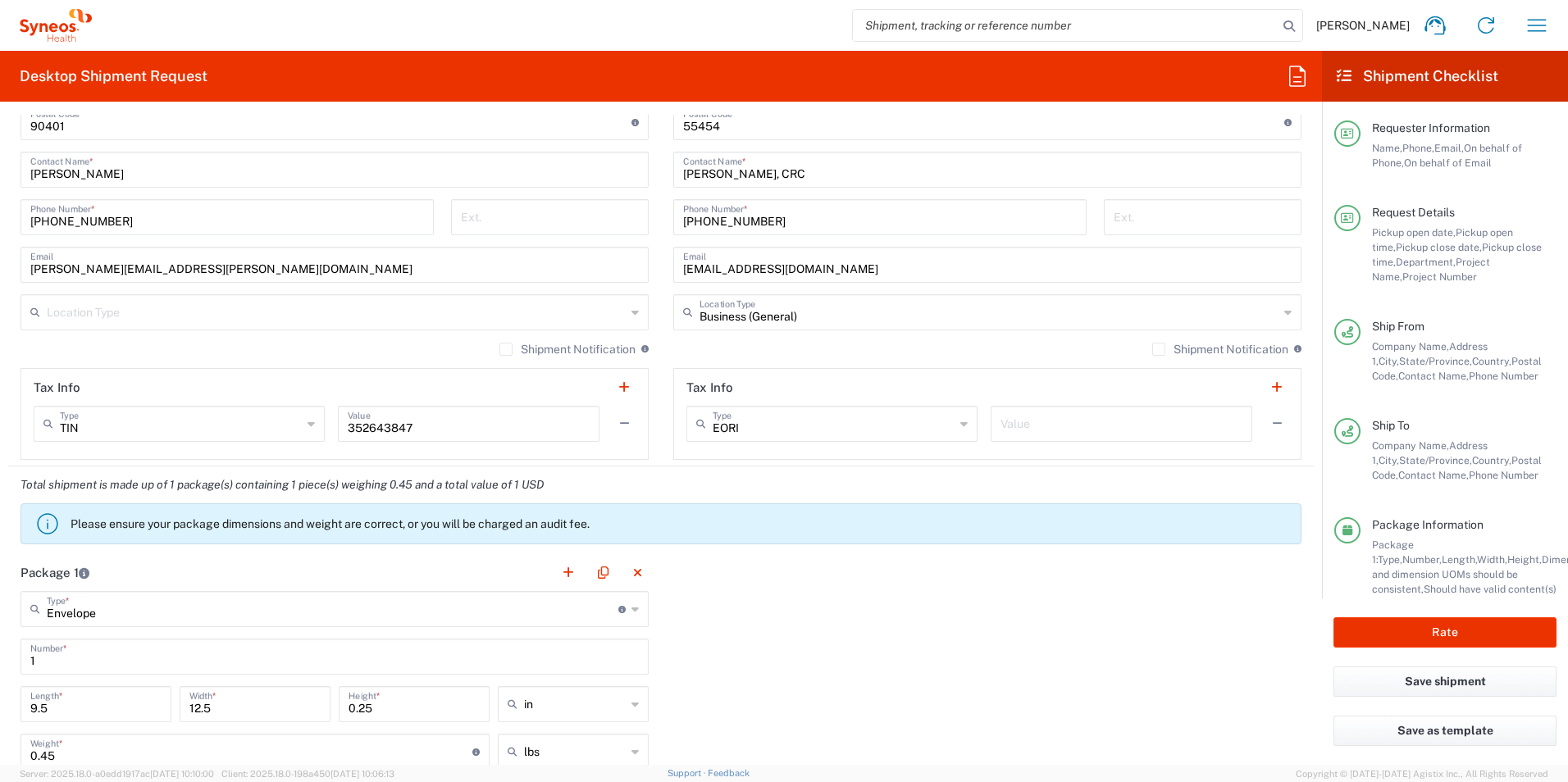
scroll to position [1177, 0]
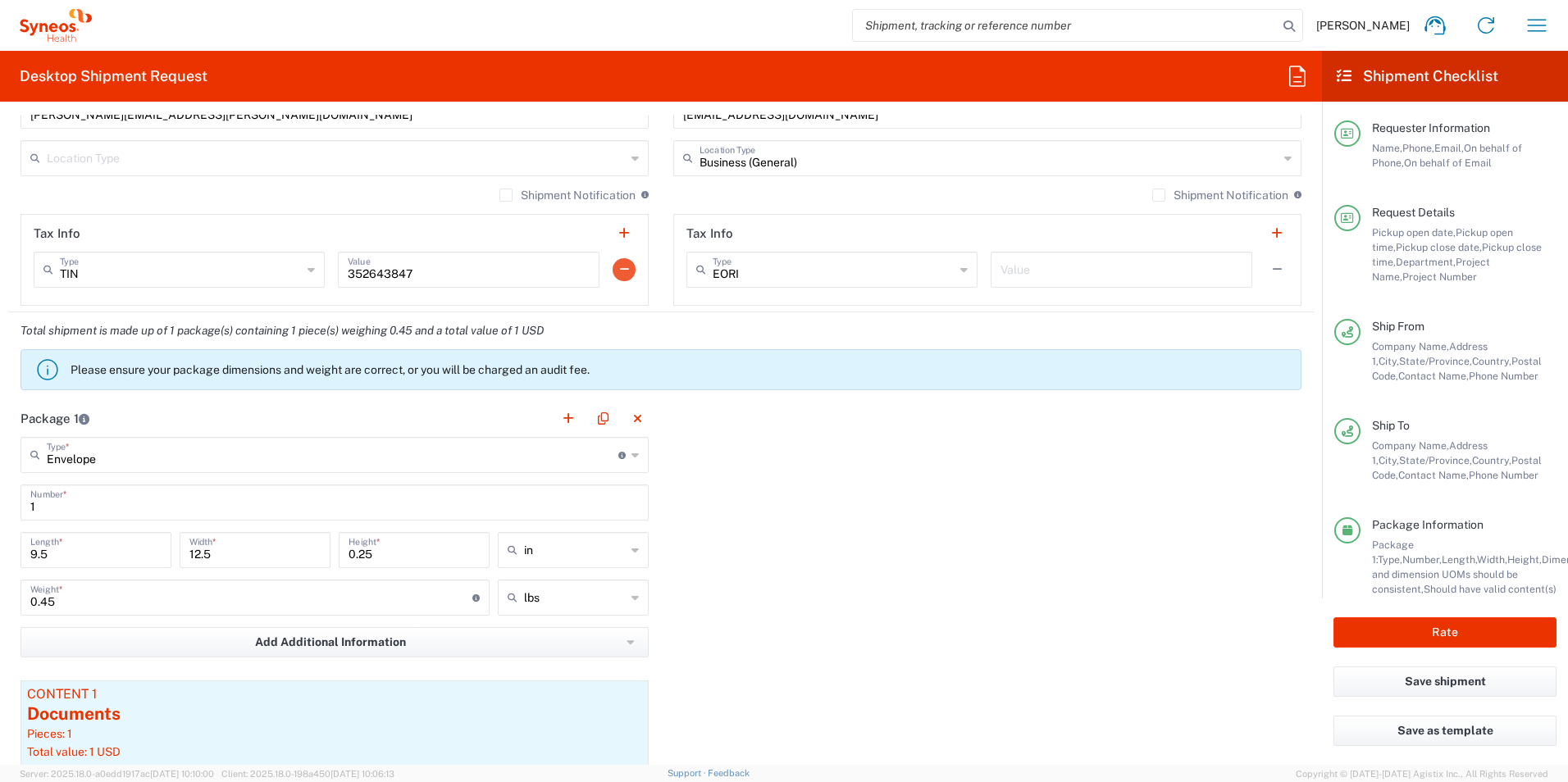
click at [622, 266] on button "button" at bounding box center [624, 269] width 23 height 23
click at [49, 604] on input "0.45" at bounding box center [251, 596] width 442 height 28
drag, startPoint x: 34, startPoint y: 601, endPoint x: 23, endPoint y: 601, distance: 11.0
click at [23, 601] on div "0.45 Weight * Total weight of package(s) in pounds or kilograms" at bounding box center [255, 597] width 469 height 36
type input "1"
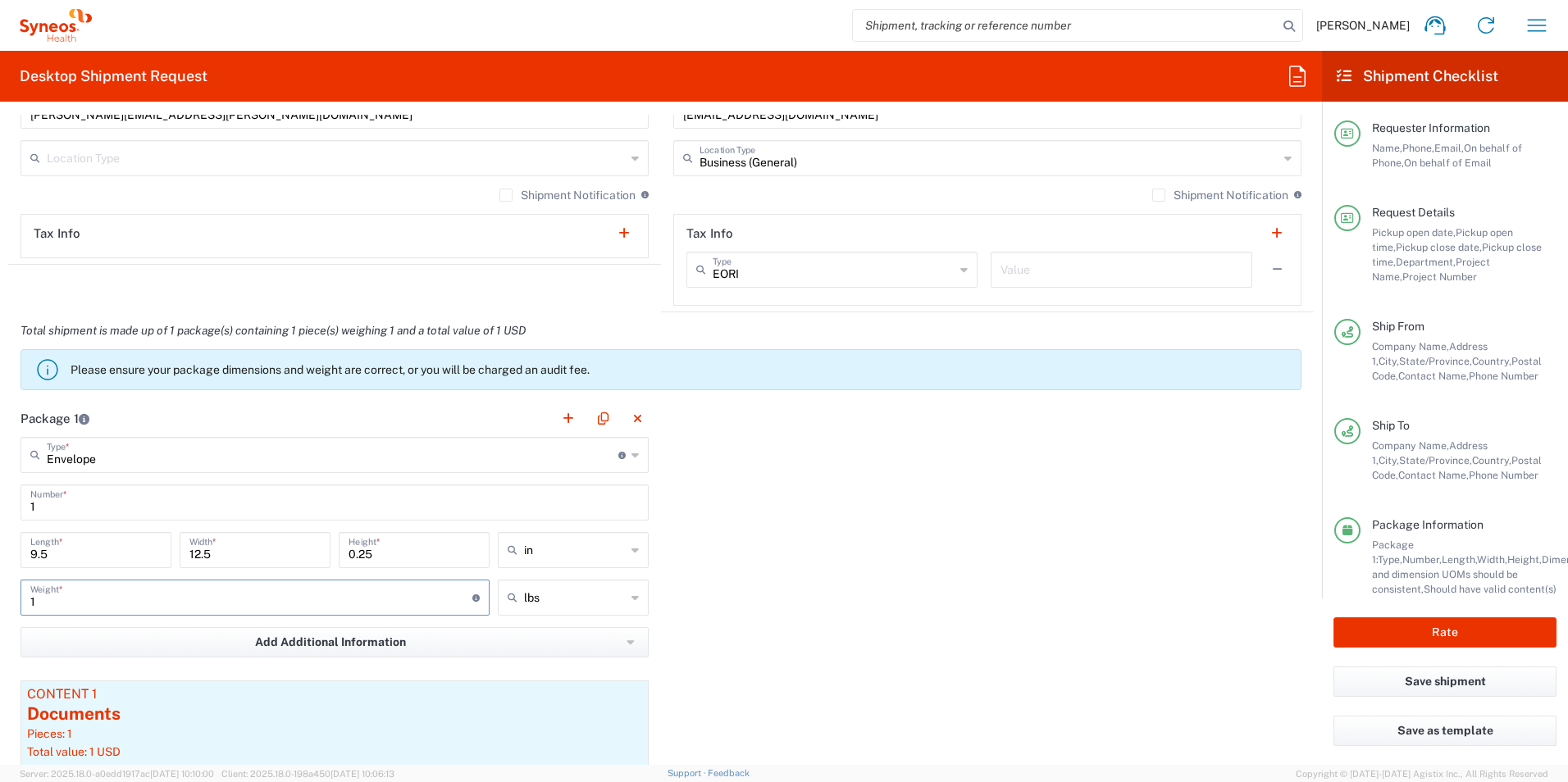
click at [829, 602] on div "Package 1 Envelope Type * Material used to package goods Envelope Large Box Med…" at bounding box center [661, 628] width 1306 height 457
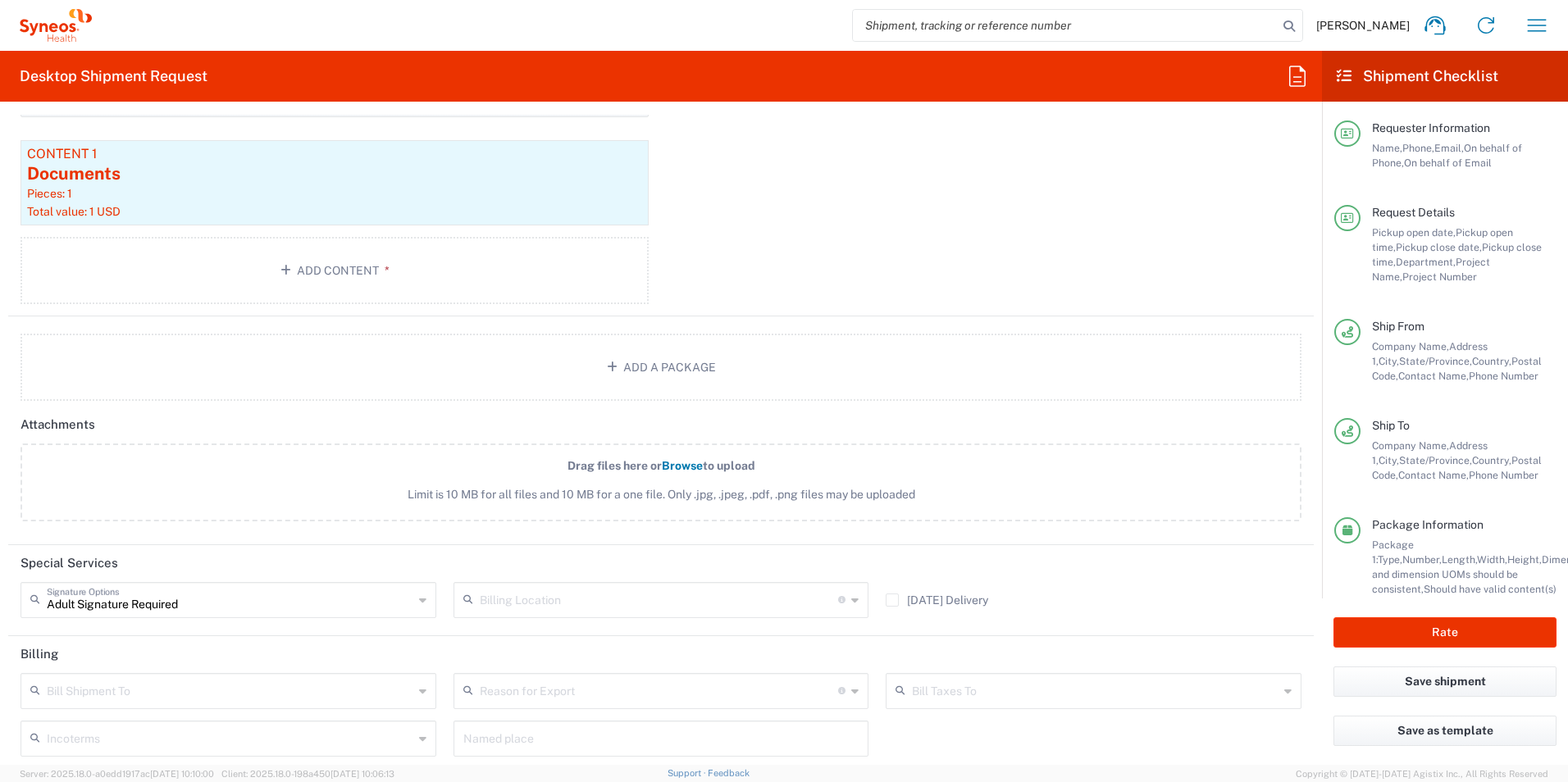
scroll to position [1832, 0]
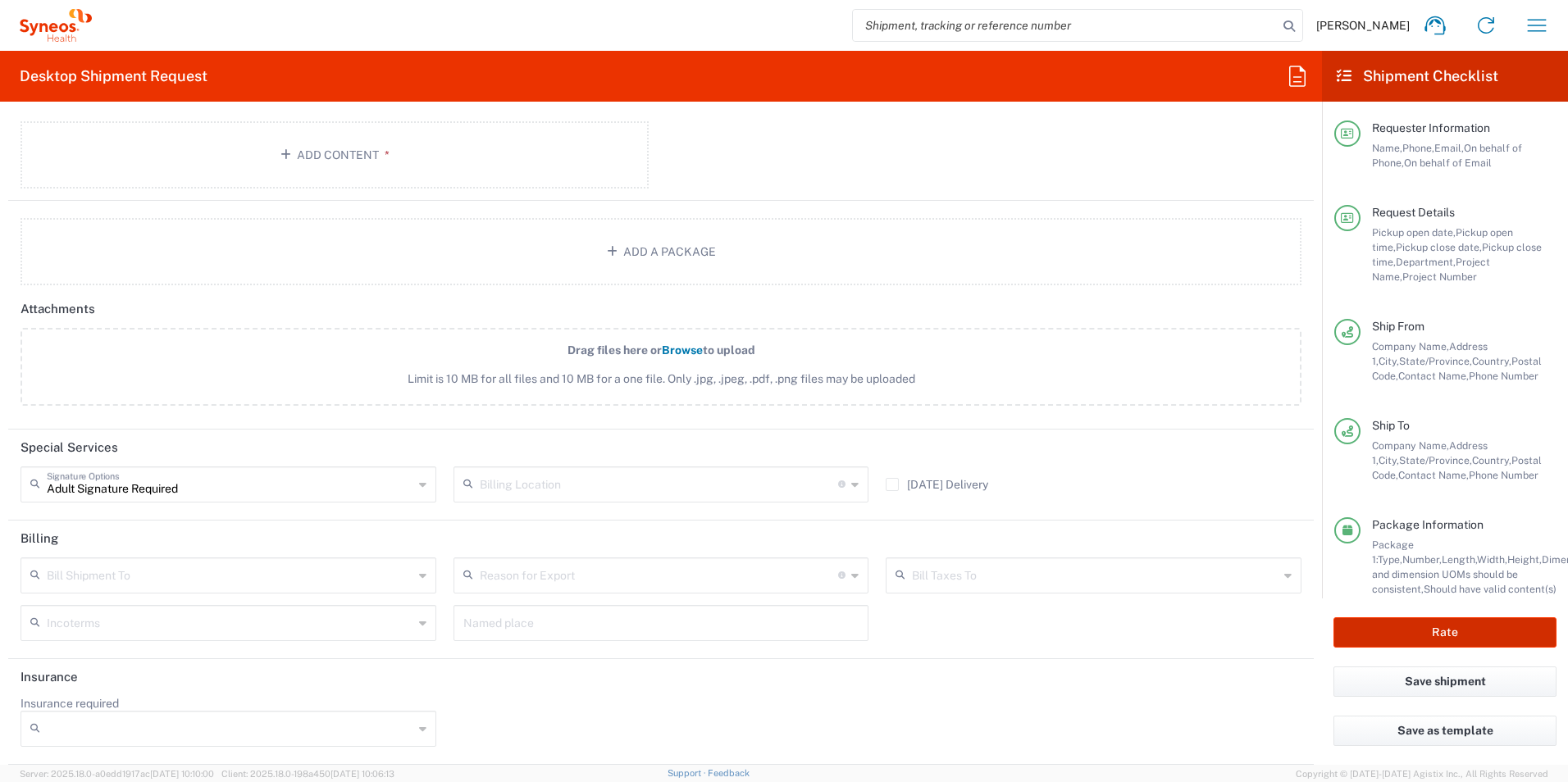
click at [1426, 624] on button "Rate" at bounding box center [1445, 632] width 223 height 30
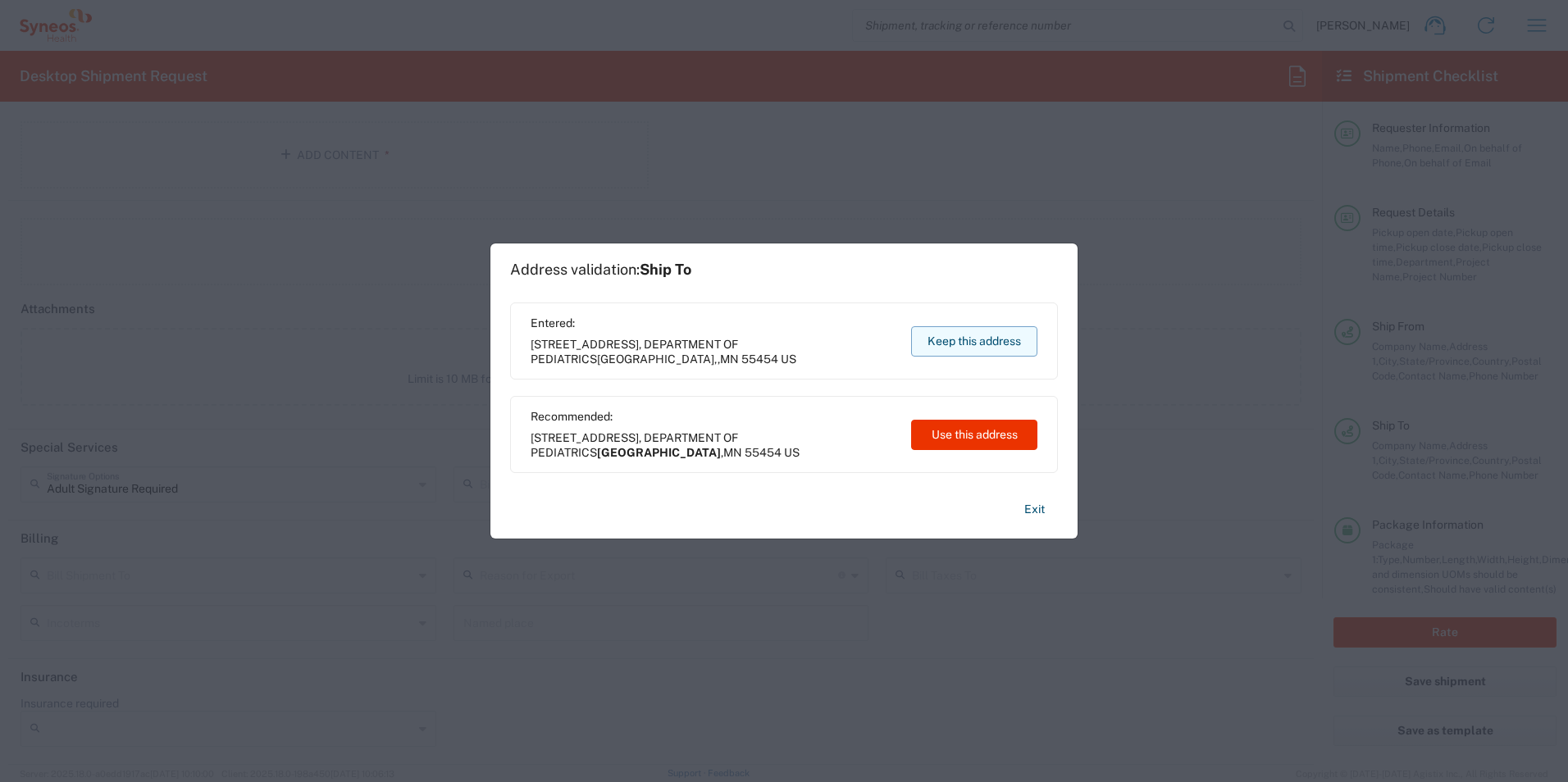
click at [974, 338] on button "Keep this address" at bounding box center [975, 341] width 126 height 30
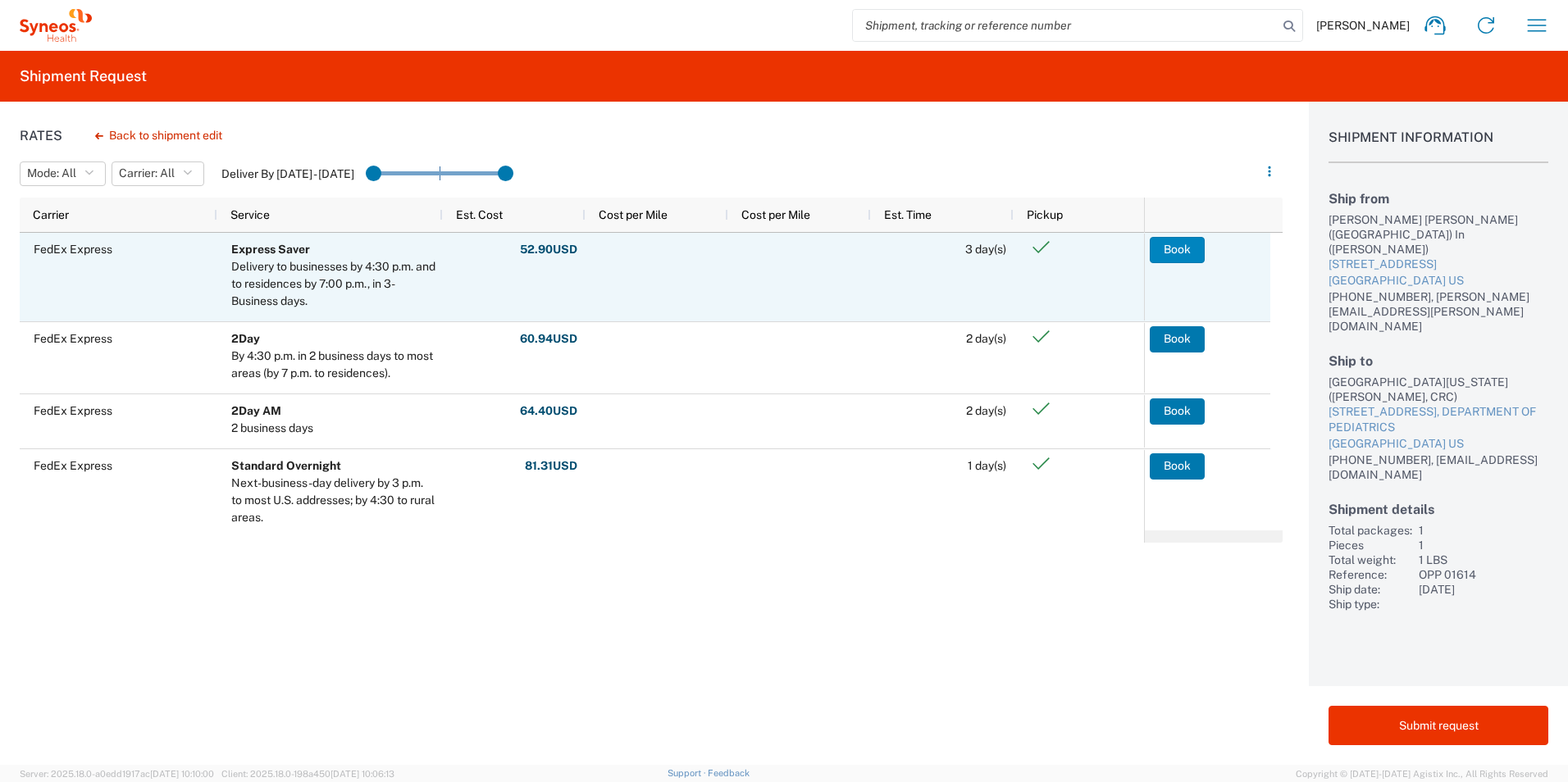
click at [1190, 247] on button "Book" at bounding box center [1177, 250] width 55 height 27
